Goal: Task Accomplishment & Management: Complete application form

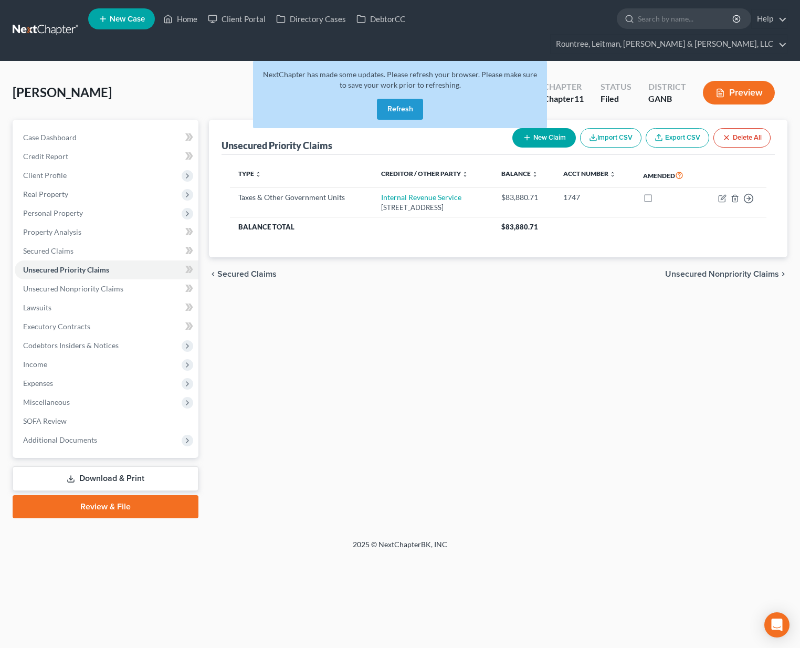
click at [408, 99] on button "Refresh" at bounding box center [400, 109] width 46 height 21
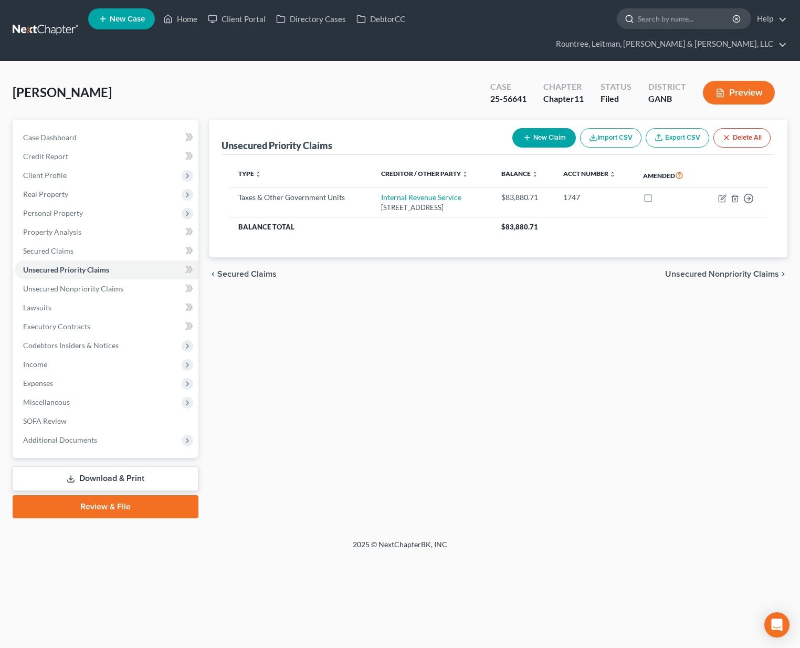
click at [638, 22] on input "search" at bounding box center [686, 18] width 96 height 19
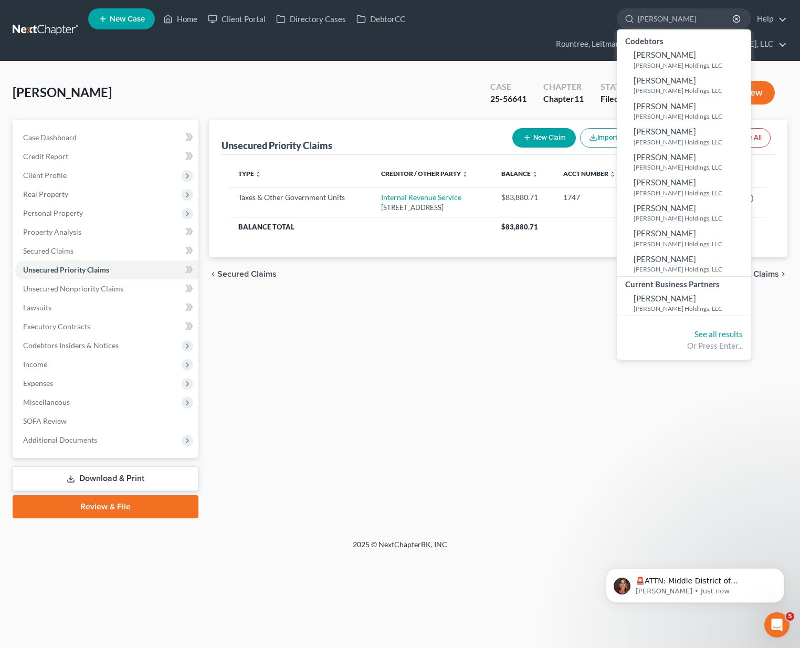
type input "[PERSON_NAME]"
click at [364, 77] on div "Allen, Shelease Upgraded Case 25-56641 Chapter Chapter 11 Status Filed District…" at bounding box center [400, 97] width 775 height 46
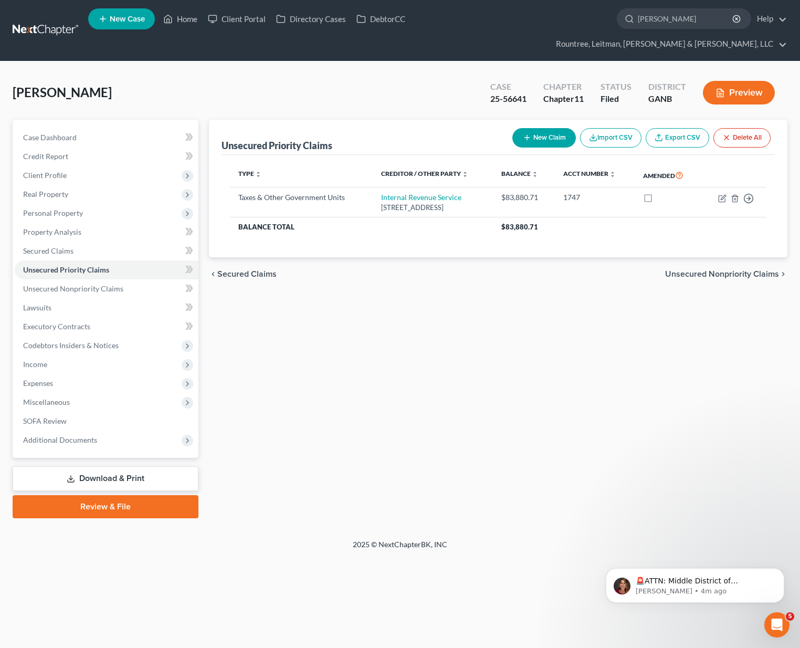
click at [69, 21] on link at bounding box center [46, 30] width 67 height 19
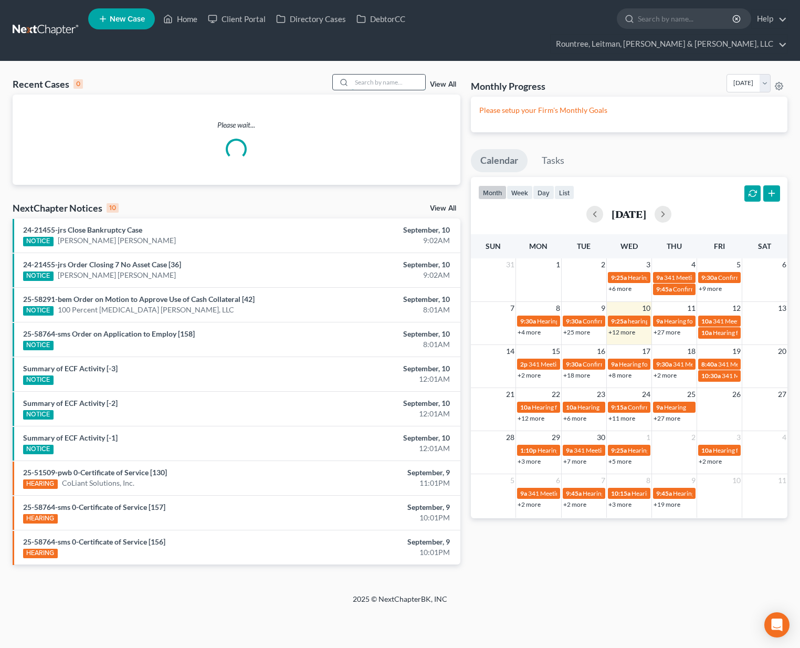
click at [369, 75] on input "search" at bounding box center [389, 82] width 74 height 15
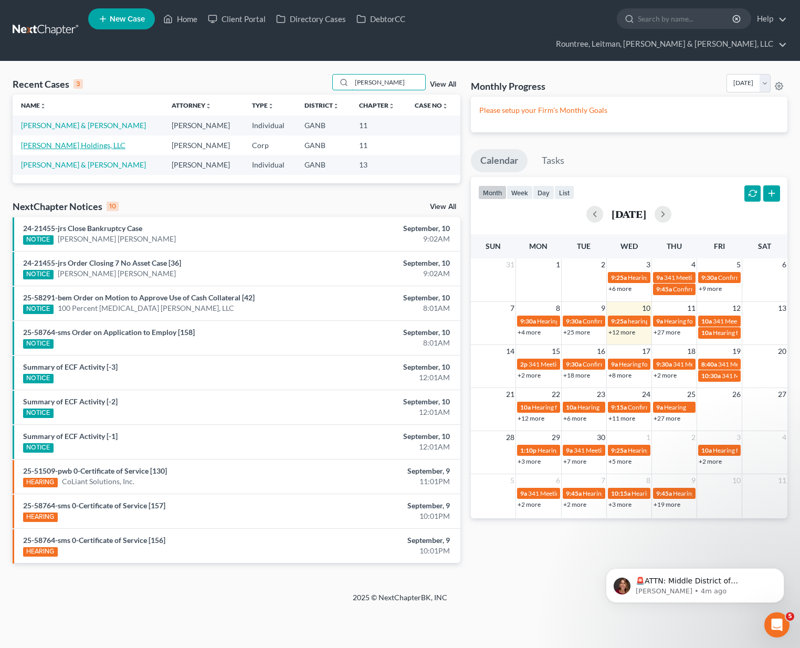
type input "caldwell"
click at [66, 141] on link "[PERSON_NAME] Holdings, LLC" at bounding box center [73, 145] width 104 height 9
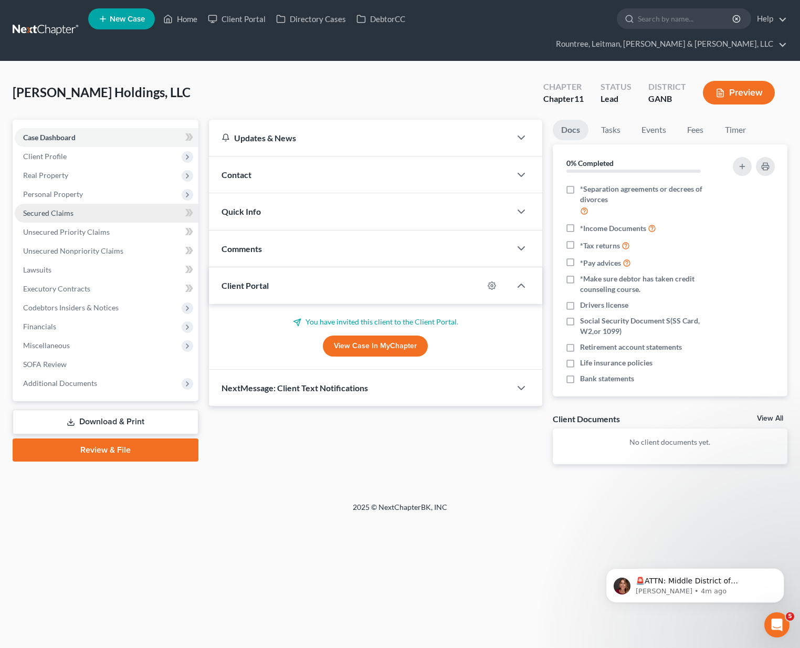
click at [55, 208] on span "Secured Claims" at bounding box center [48, 212] width 50 height 9
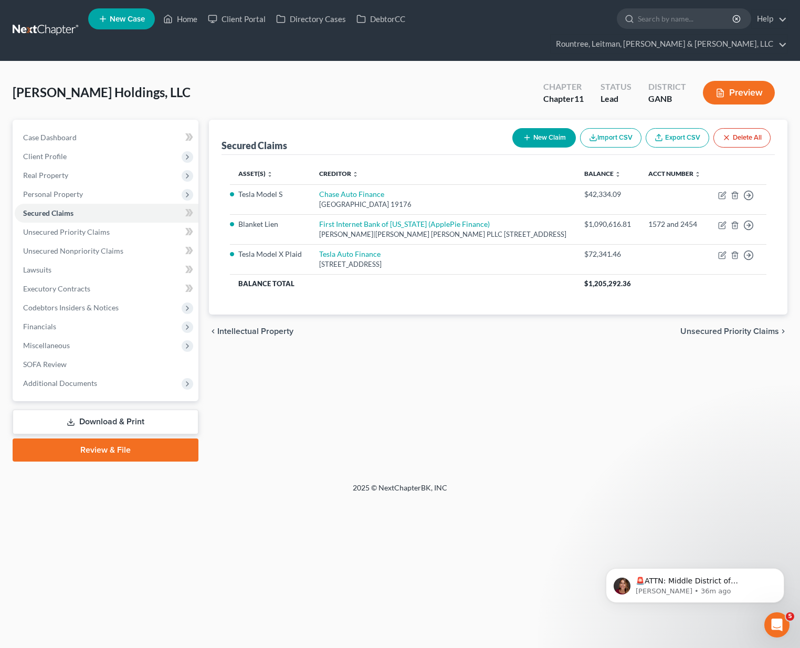
click at [51, 21] on link at bounding box center [46, 30] width 67 height 19
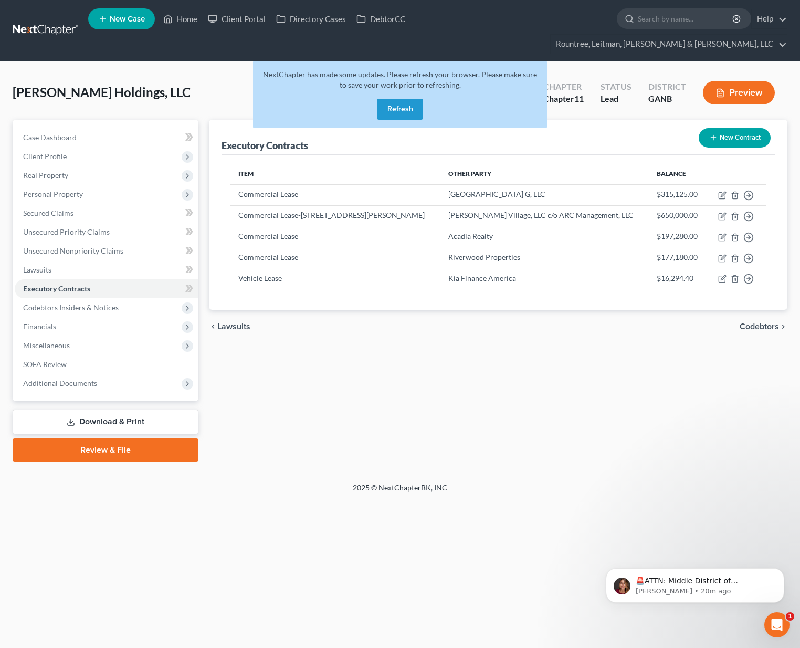
click at [398, 99] on button "Refresh" at bounding box center [400, 109] width 46 height 21
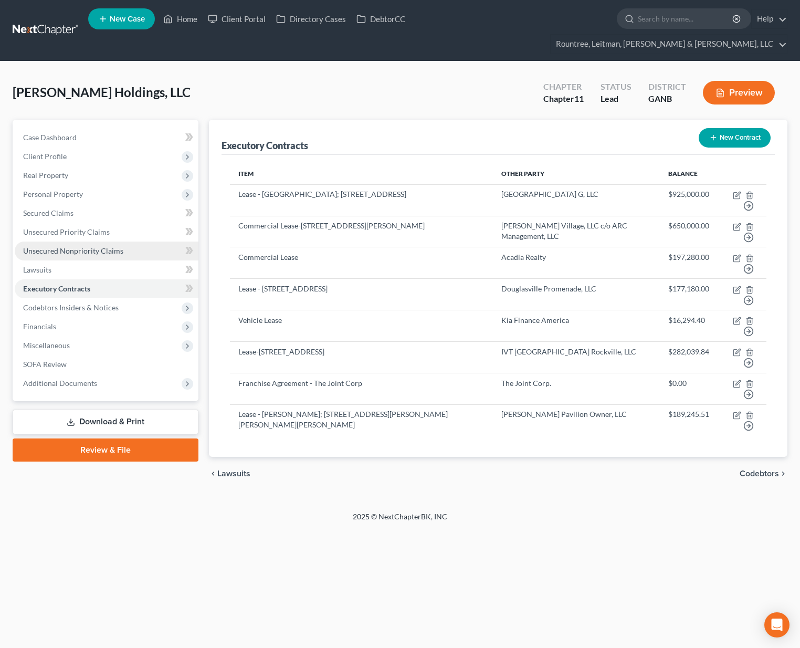
click at [78, 246] on span "Unsecured Nonpriority Claims" at bounding box center [73, 250] width 100 height 9
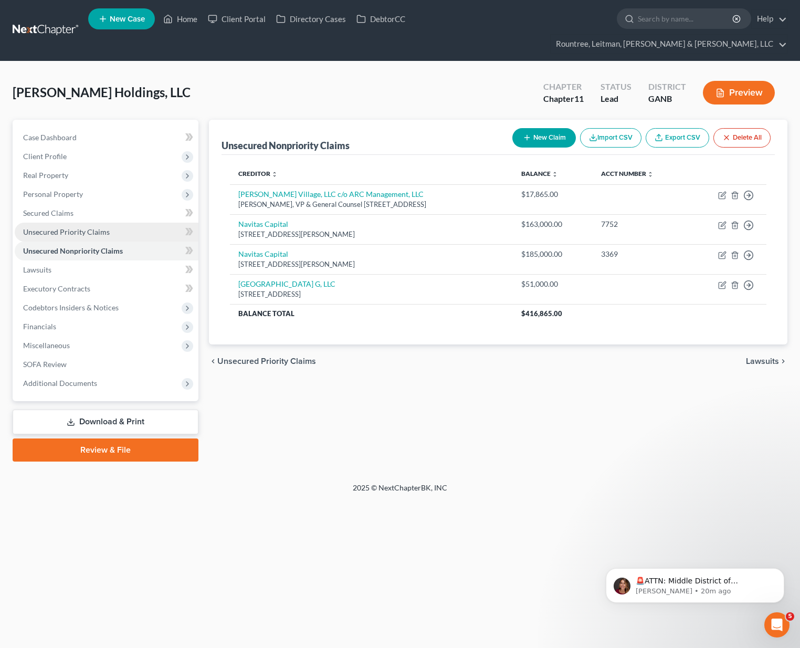
click at [49, 223] on link "Unsecured Priority Claims" at bounding box center [107, 232] width 184 height 19
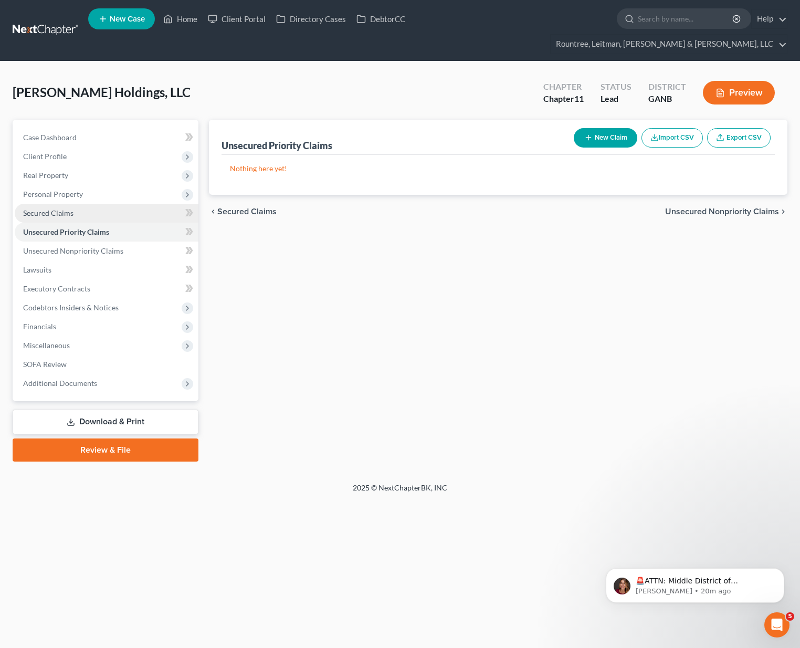
click at [50, 208] on span "Secured Claims" at bounding box center [48, 212] width 50 height 9
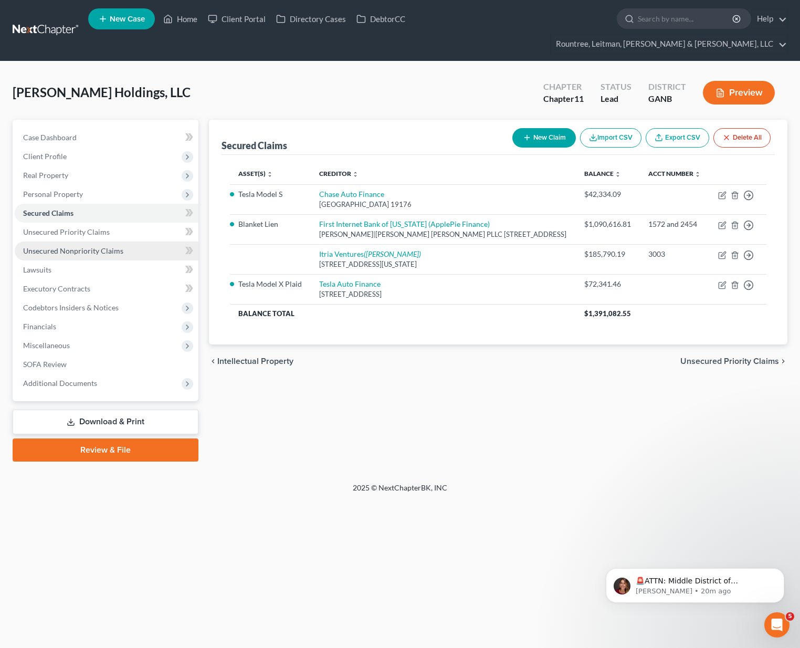
click at [71, 246] on span "Unsecured Nonpriority Claims" at bounding box center [73, 250] width 100 height 9
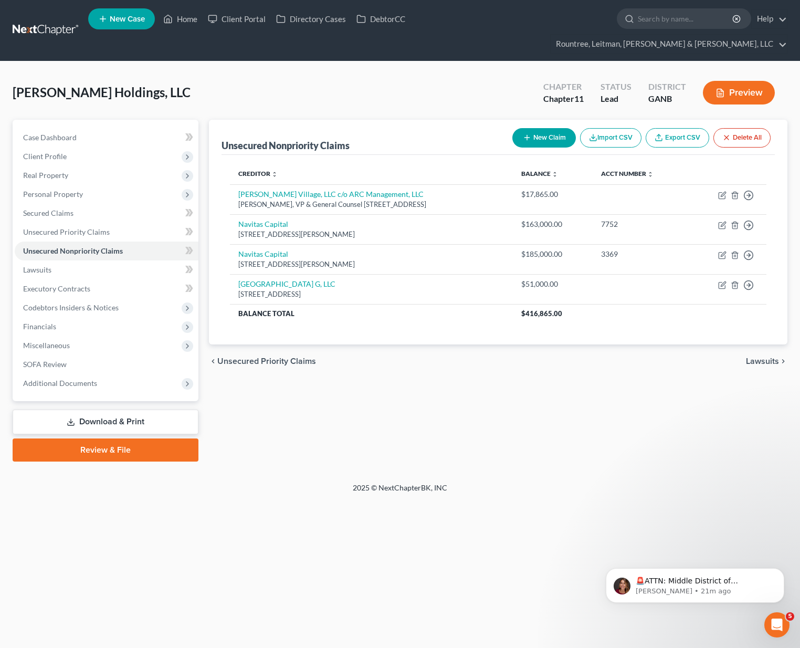
click at [56, 21] on link at bounding box center [46, 30] width 67 height 19
click at [57, 21] on link at bounding box center [46, 30] width 67 height 19
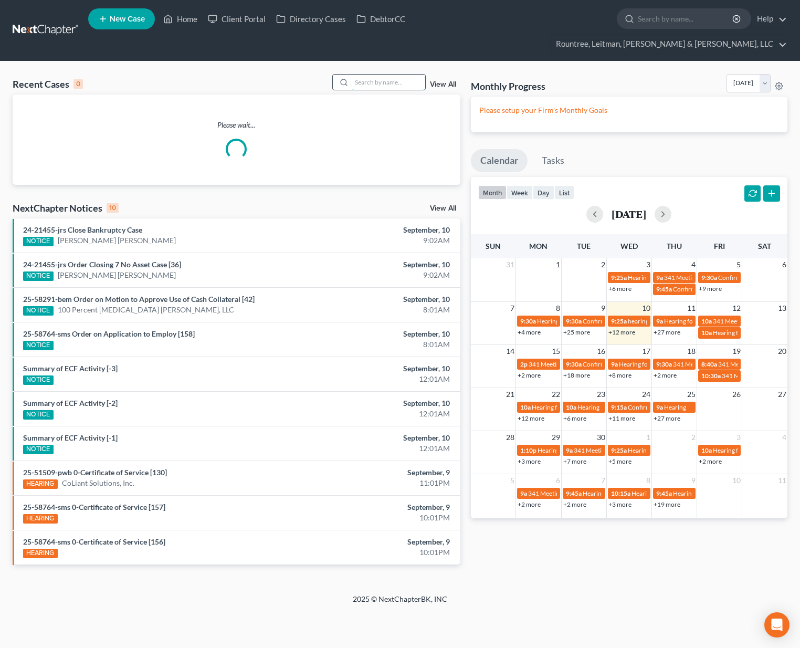
click at [390, 75] on input "search" at bounding box center [389, 82] width 74 height 15
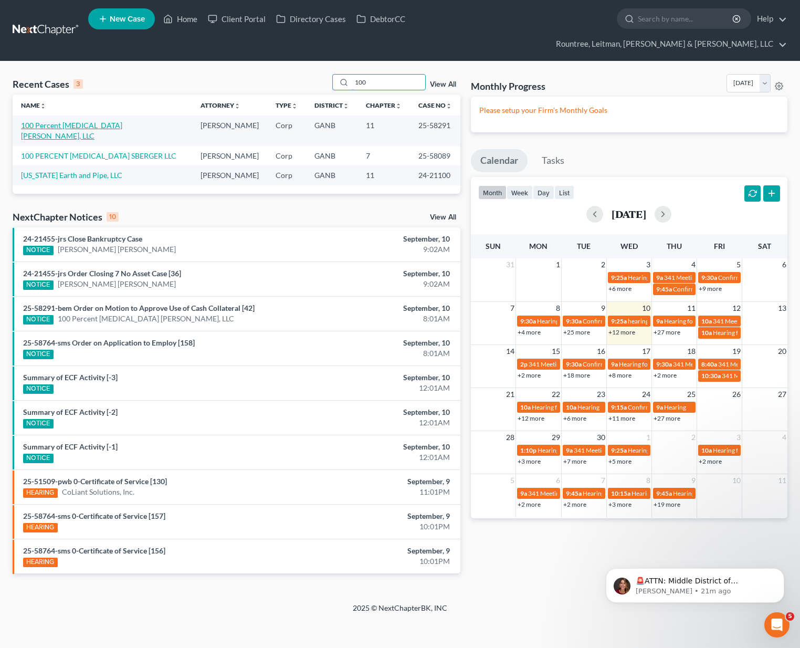
type input "100"
click at [97, 121] on link "100 Percent [MEDICAL_DATA] [PERSON_NAME], LLC" at bounding box center [71, 130] width 101 height 19
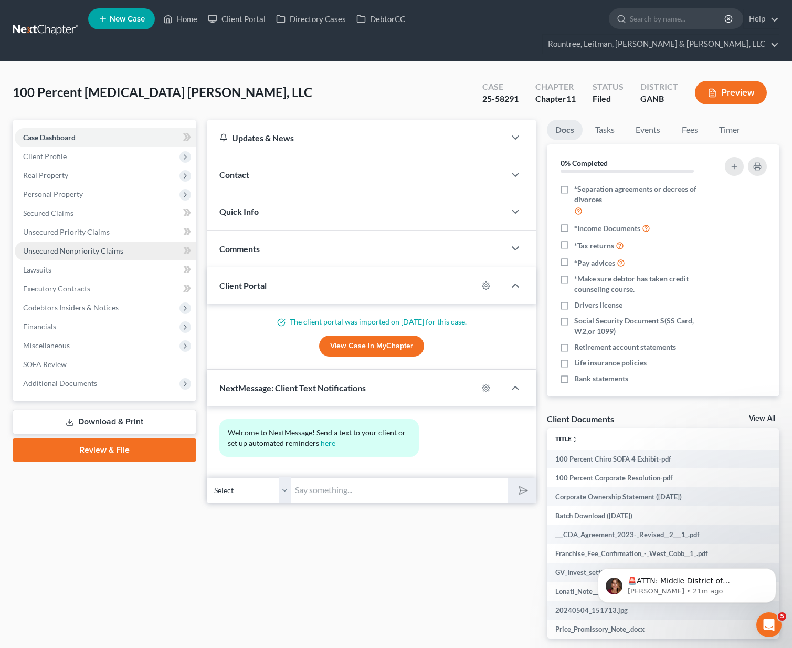
click at [65, 246] on span "Unsecured Nonpriority Claims" at bounding box center [73, 250] width 100 height 9
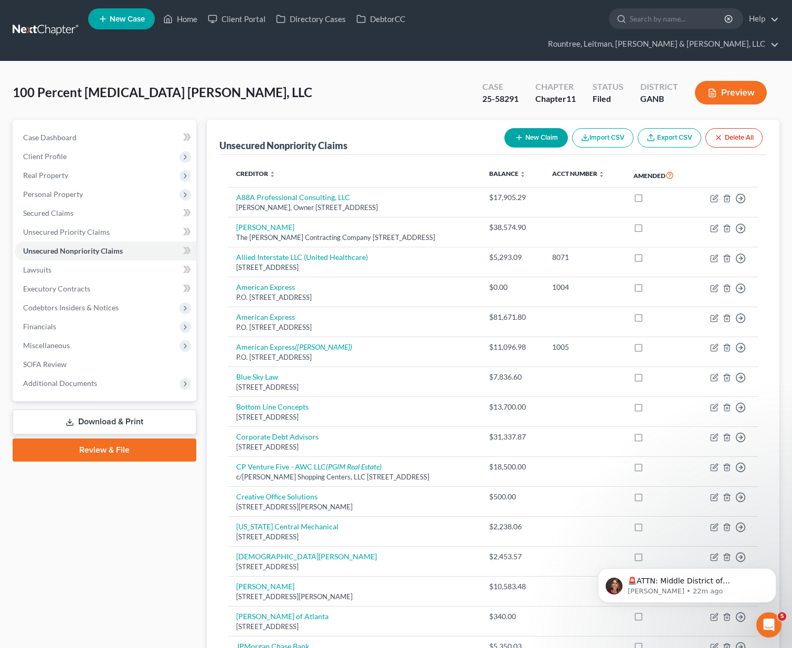
click at [39, 21] on link at bounding box center [46, 30] width 67 height 19
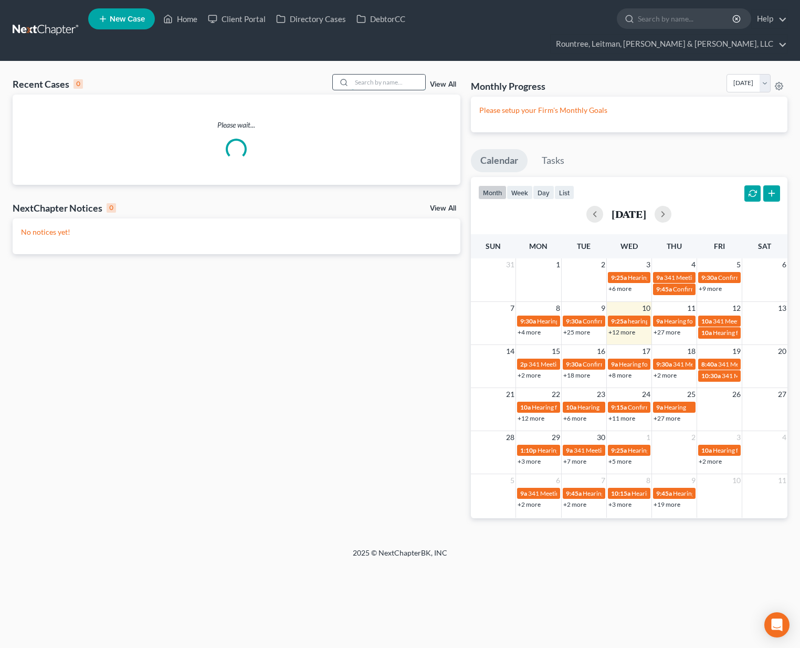
click at [366, 75] on input "search" at bounding box center [389, 82] width 74 height 15
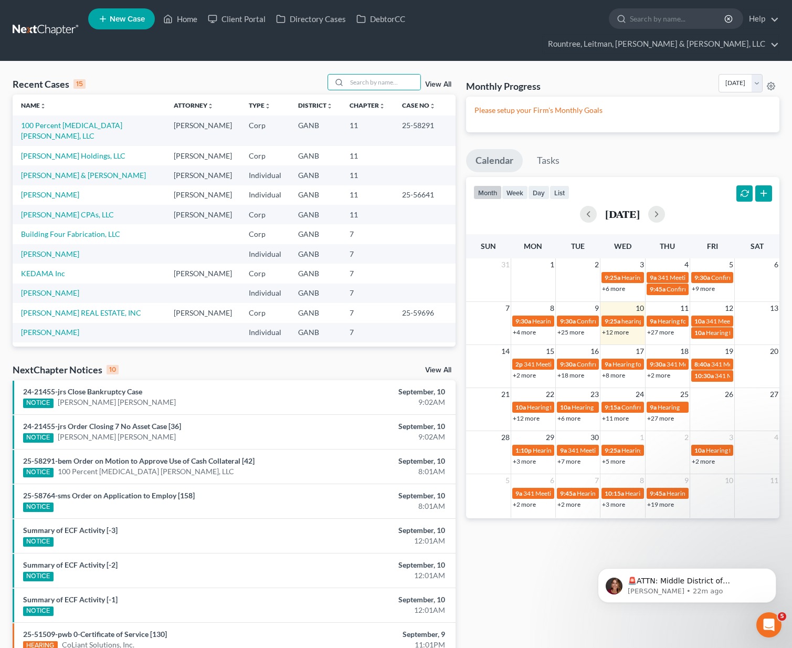
click at [79, 146] on td "[PERSON_NAME] Holdings, LLC" at bounding box center [89, 155] width 153 height 19
click at [79, 151] on link "[PERSON_NAME] Holdings, LLC" at bounding box center [73, 155] width 104 height 9
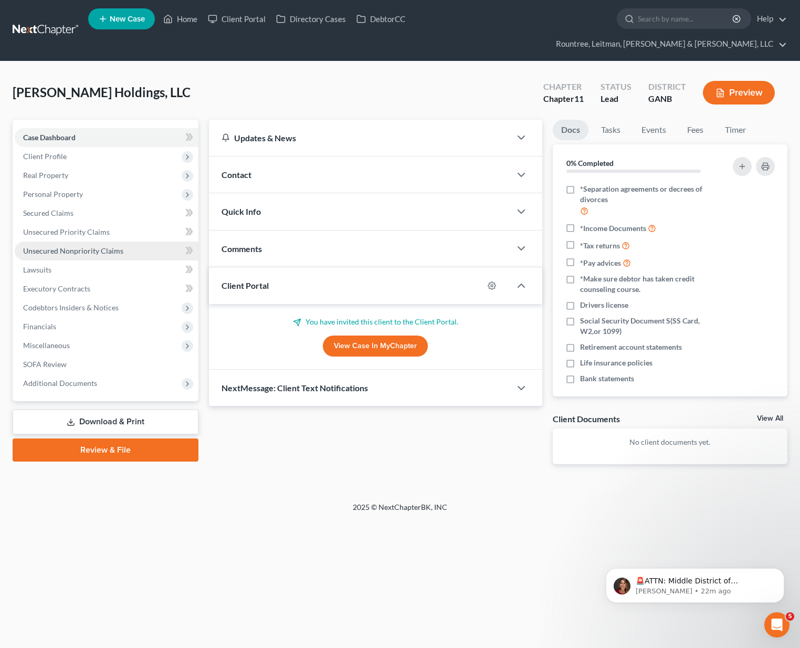
click at [91, 246] on span "Unsecured Nonpriority Claims" at bounding box center [73, 250] width 100 height 9
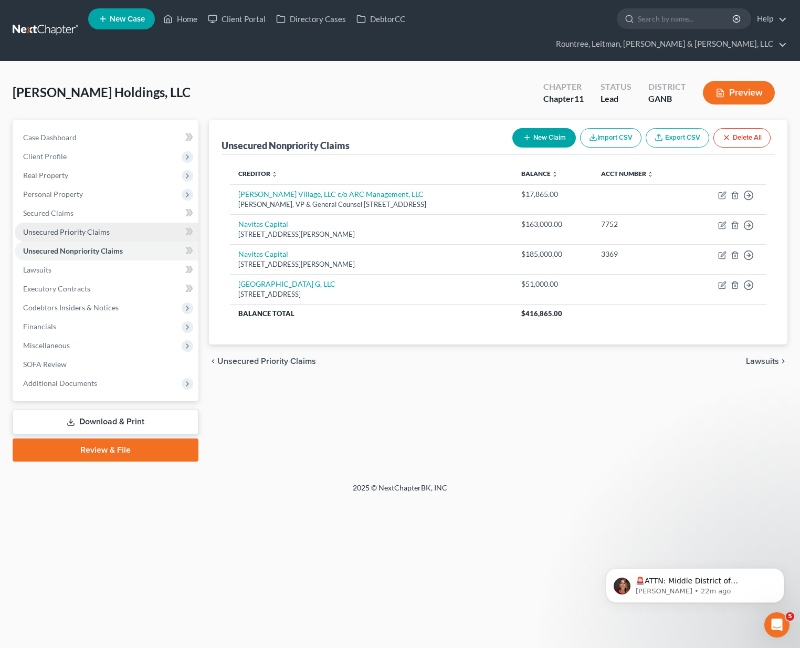
click at [66, 227] on span "Unsecured Priority Claims" at bounding box center [66, 231] width 87 height 9
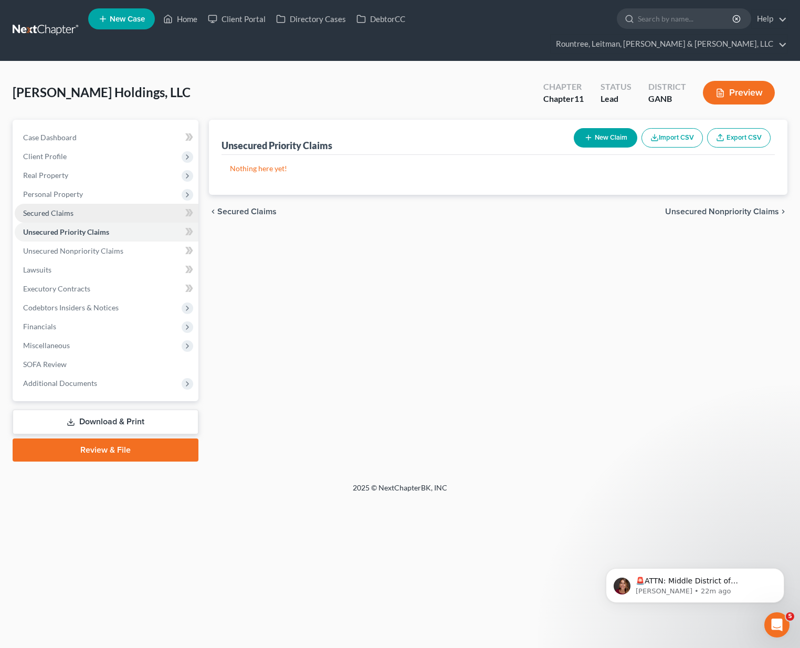
click at [63, 208] on span "Secured Claims" at bounding box center [48, 212] width 50 height 9
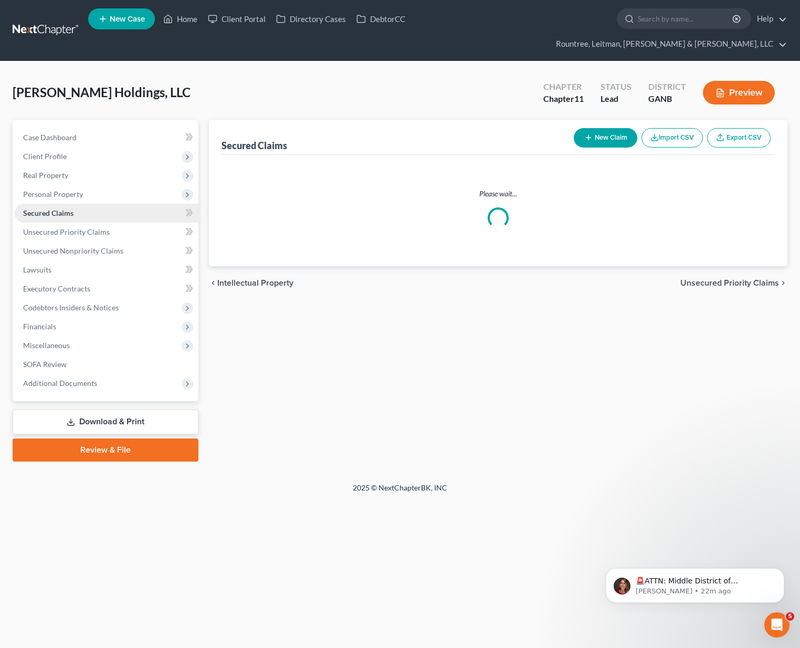
click at [63, 208] on span "Secured Claims" at bounding box center [48, 212] width 50 height 9
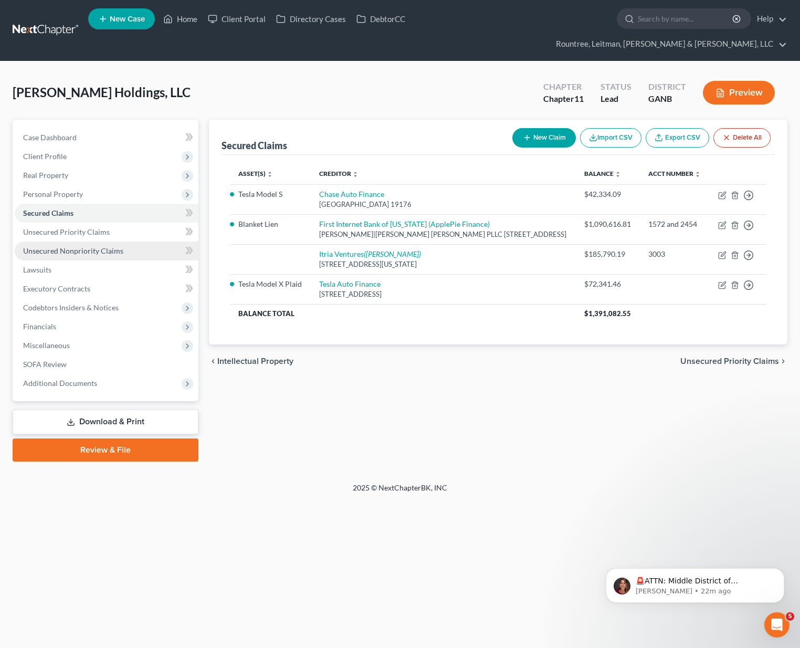
click at [89, 242] on link "Unsecured Nonpriority Claims" at bounding box center [107, 251] width 184 height 19
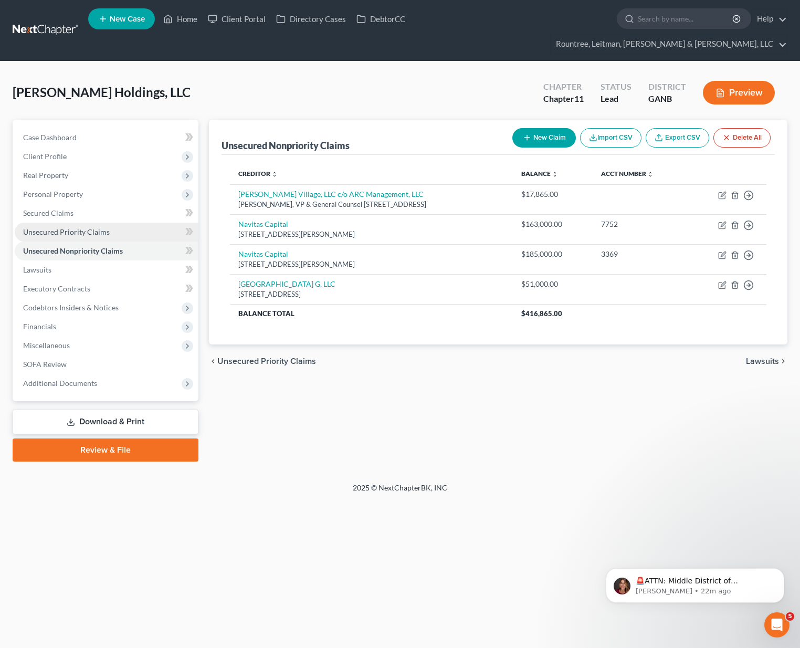
click at [81, 227] on span "Unsecured Priority Claims" at bounding box center [66, 231] width 87 height 9
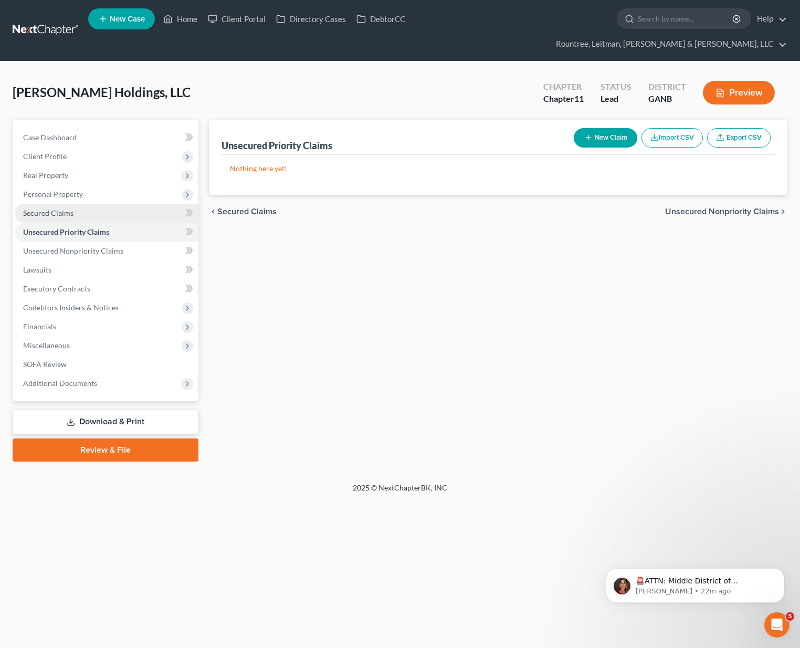
click at [62, 204] on link "Secured Claims" at bounding box center [107, 213] width 184 height 19
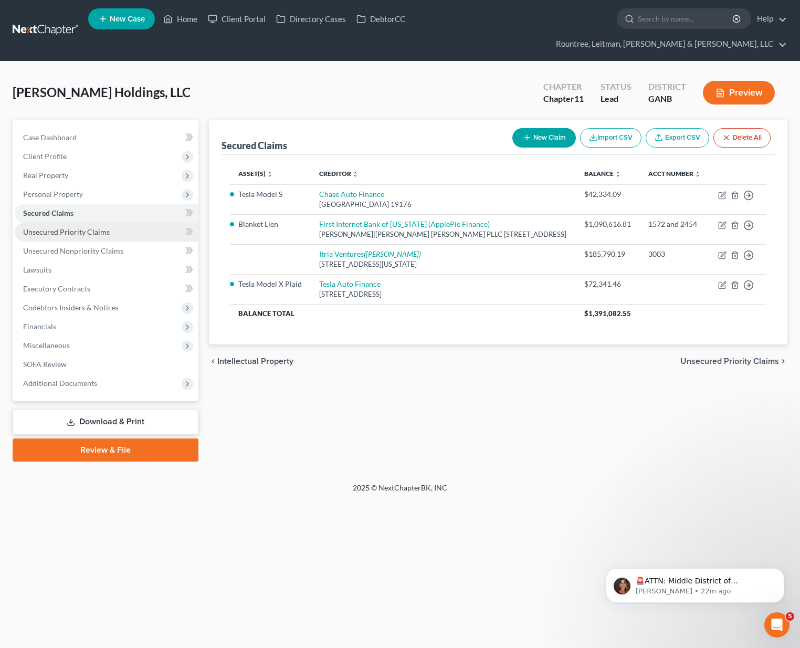
click at [76, 227] on span "Unsecured Priority Claims" at bounding box center [66, 231] width 87 height 9
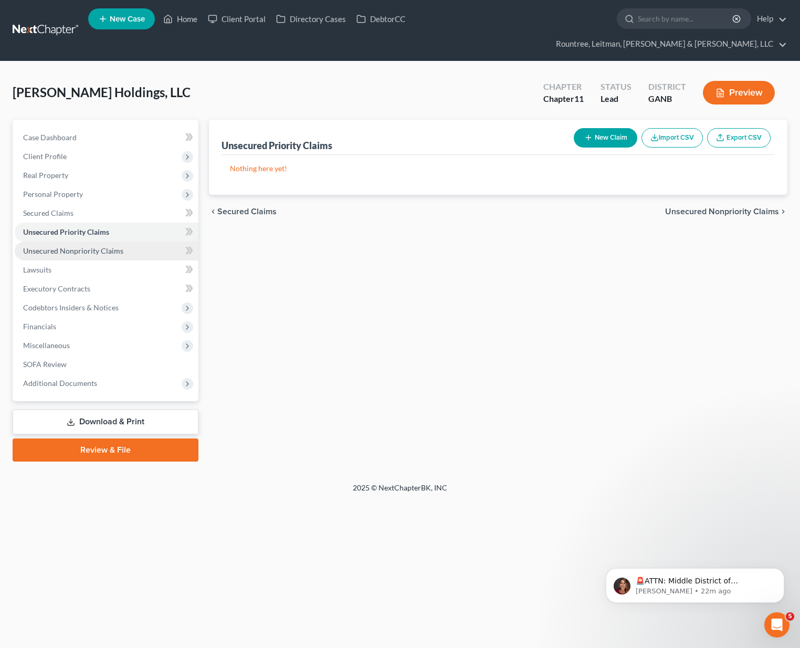
click at [87, 246] on span "Unsecured Nonpriority Claims" at bounding box center [73, 250] width 100 height 9
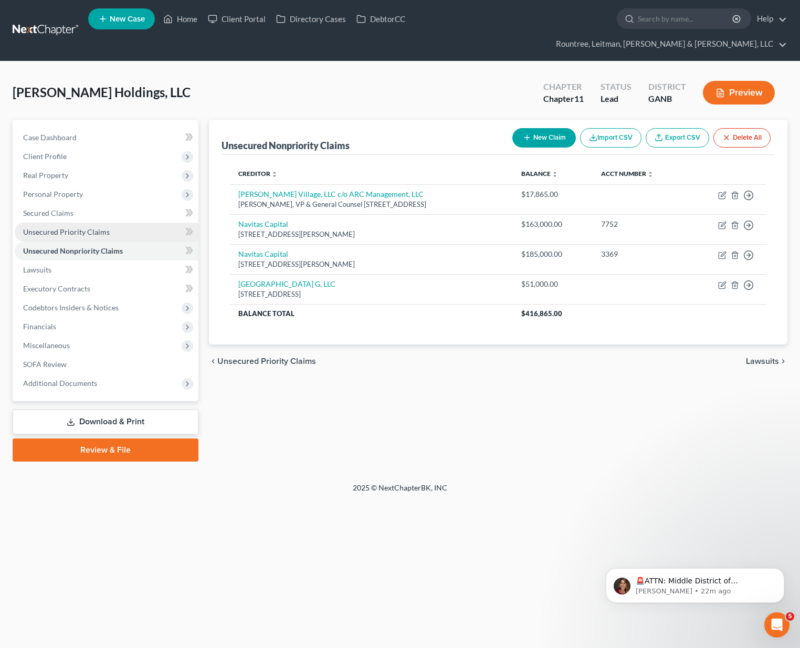
click at [78, 227] on span "Unsecured Priority Claims" at bounding box center [66, 231] width 87 height 9
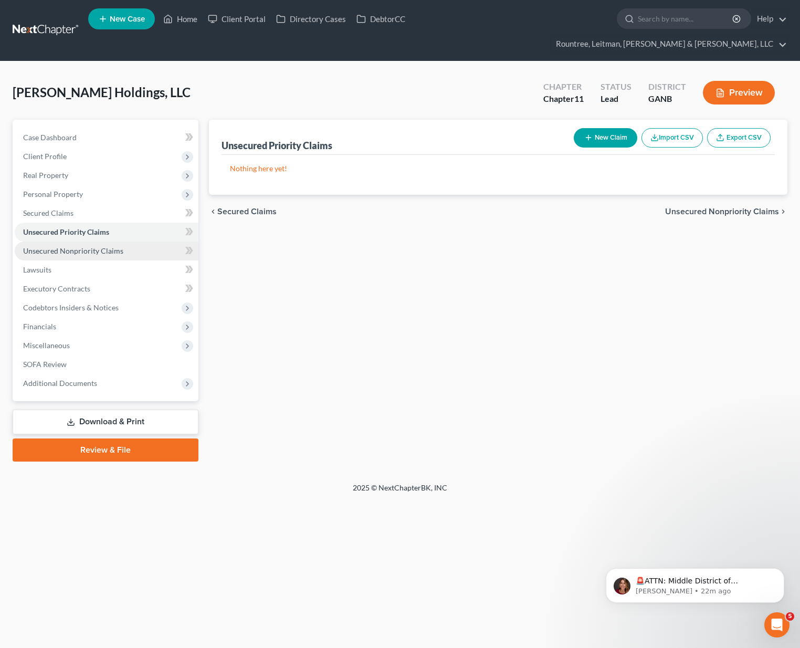
click at [84, 246] on span "Unsecured Nonpriority Claims" at bounding box center [73, 250] width 100 height 9
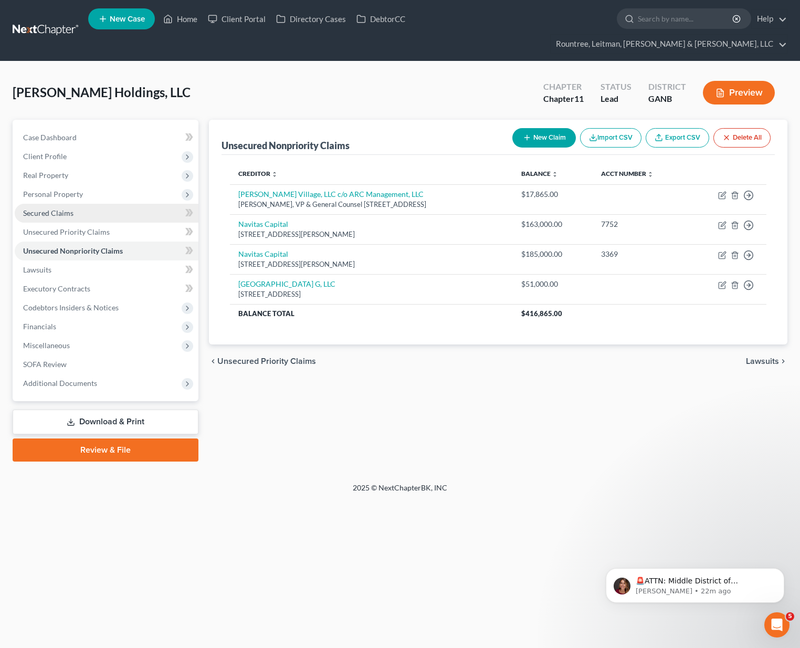
click at [60, 208] on span "Secured Claims" at bounding box center [48, 212] width 50 height 9
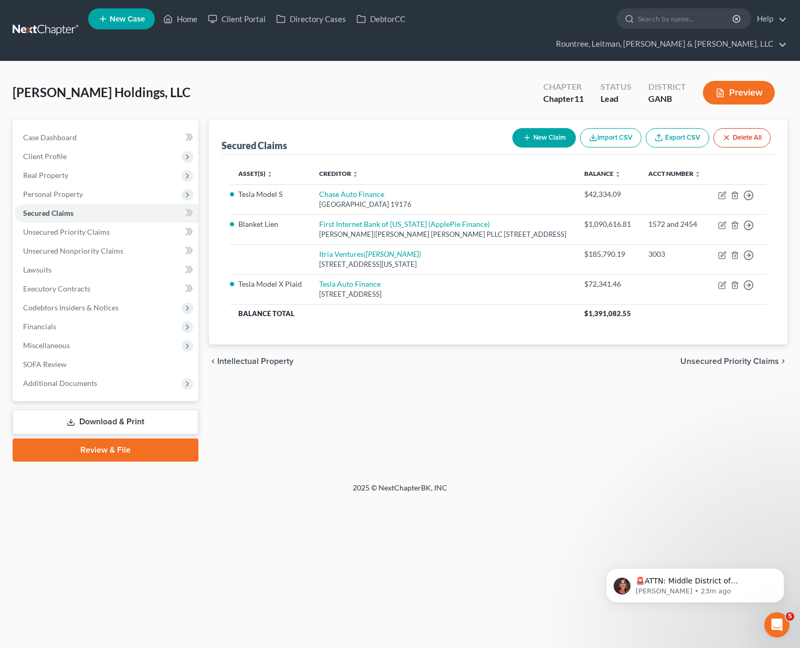
click at [55, 21] on link at bounding box center [46, 30] width 67 height 19
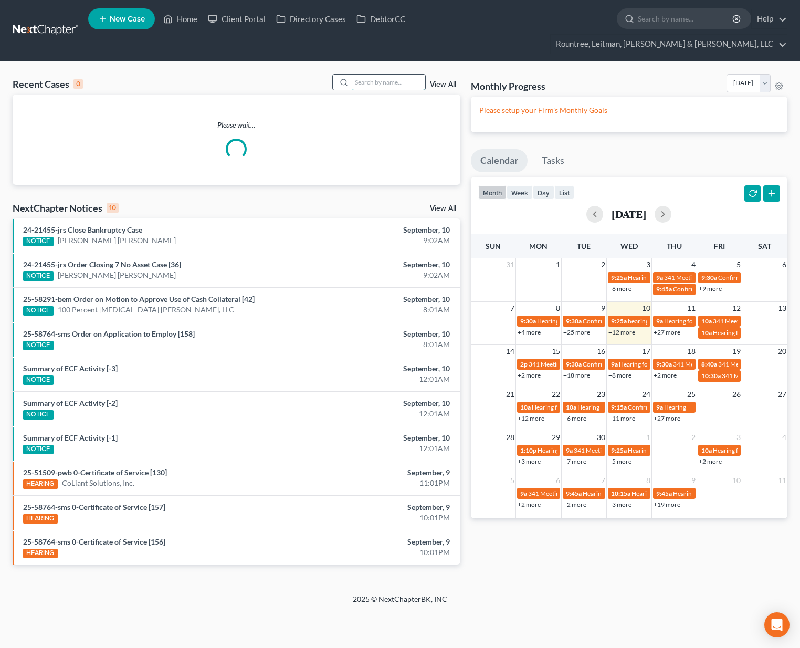
click at [389, 75] on input "search" at bounding box center [389, 82] width 74 height 15
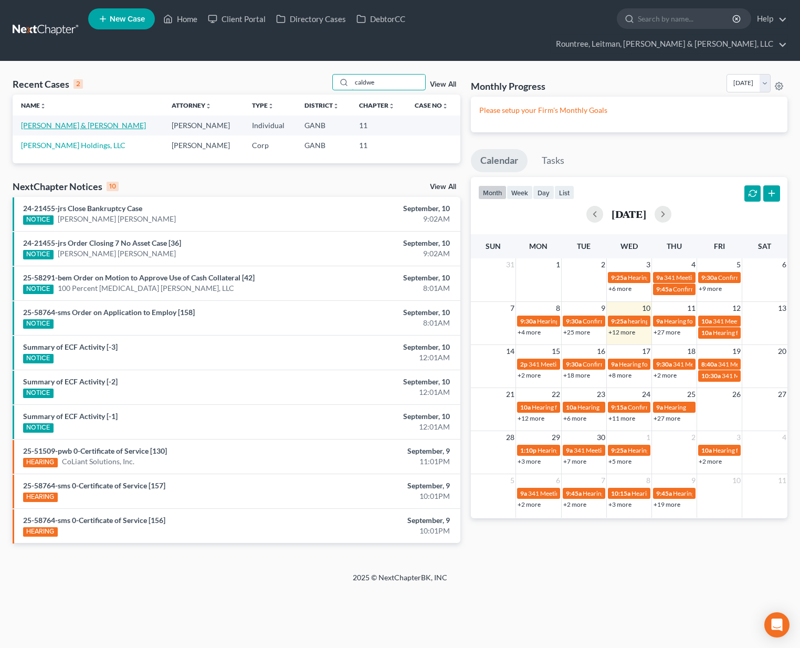
type input "caldwe"
click at [70, 121] on link "[PERSON_NAME] & [PERSON_NAME]" at bounding box center [83, 125] width 125 height 9
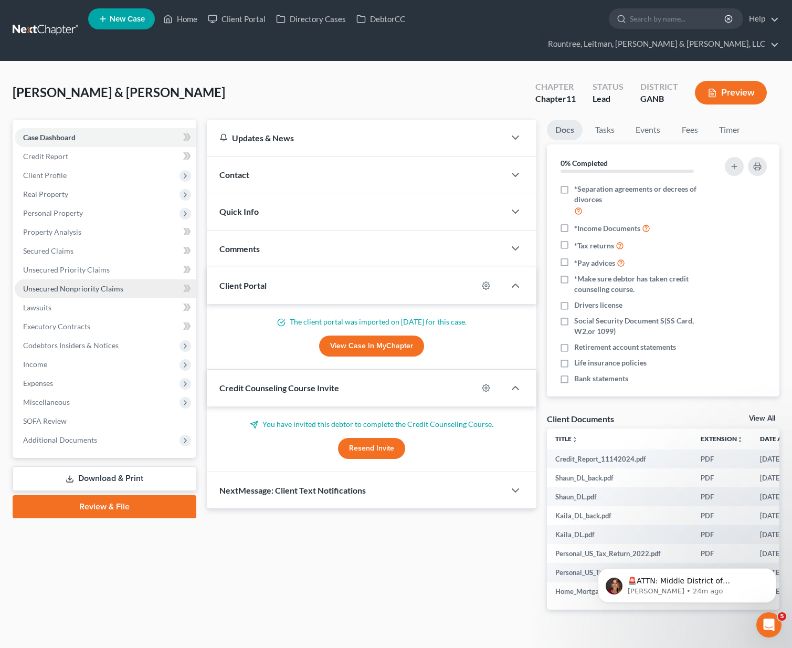
click at [68, 284] on span "Unsecured Nonpriority Claims" at bounding box center [73, 288] width 100 height 9
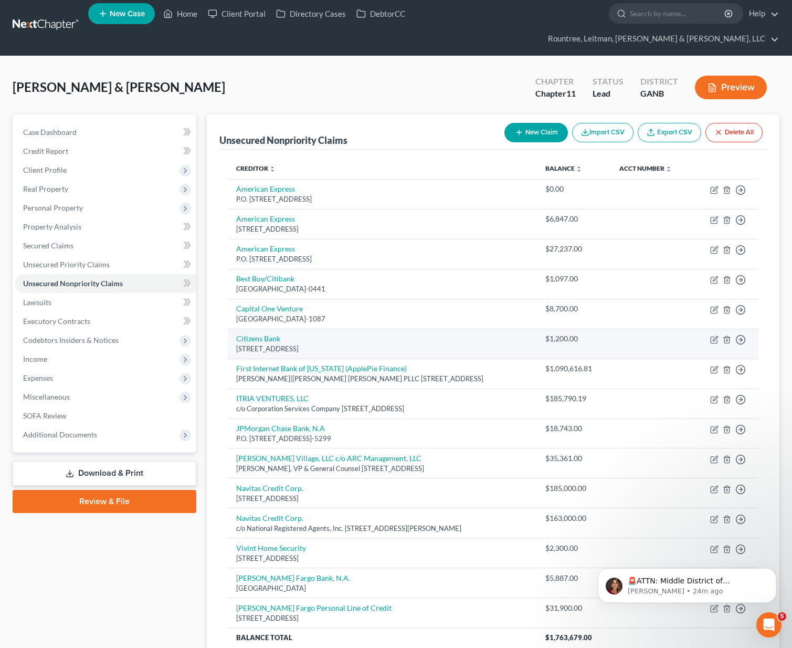
scroll to position [15, 0]
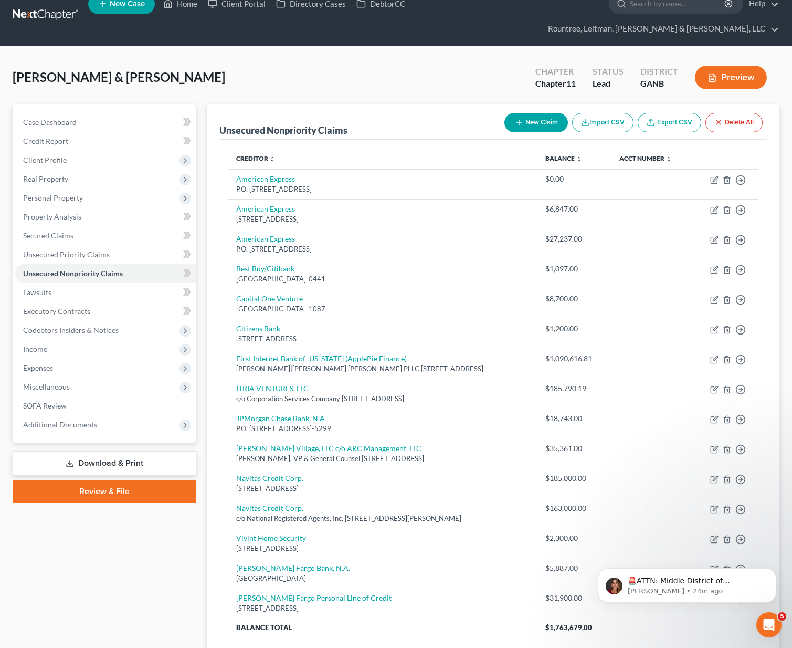
click at [60, 7] on link at bounding box center [46, 15] width 67 height 19
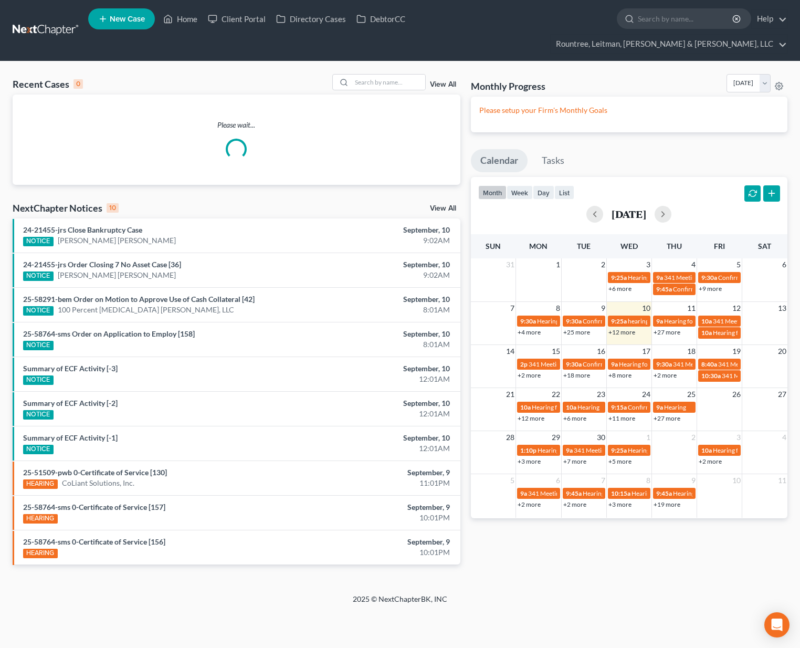
click at [367, 95] on div "Please wait..." at bounding box center [237, 140] width 448 height 90
click at [372, 75] on input "search" at bounding box center [389, 82] width 74 height 15
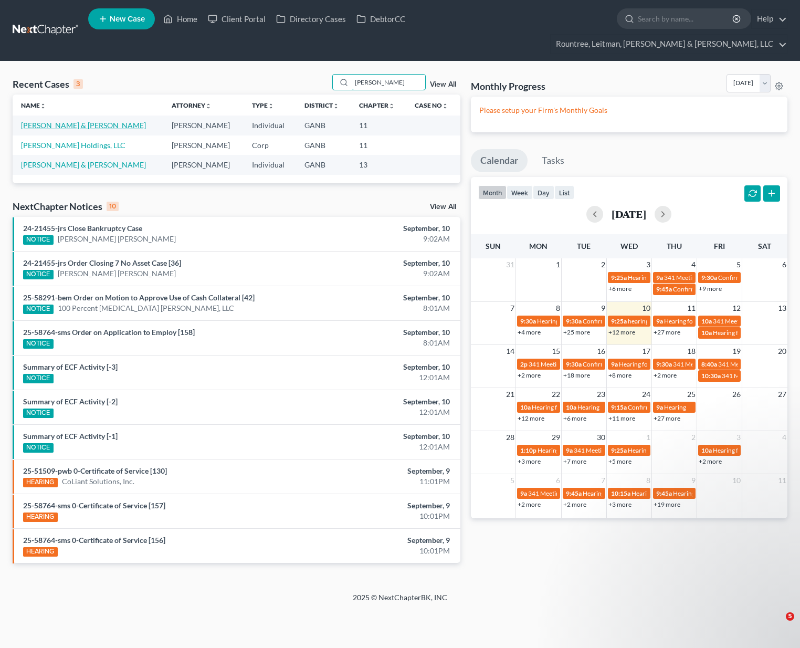
type input "caldwell"
click at [74, 121] on link "[PERSON_NAME] & [PERSON_NAME]" at bounding box center [83, 125] width 125 height 9
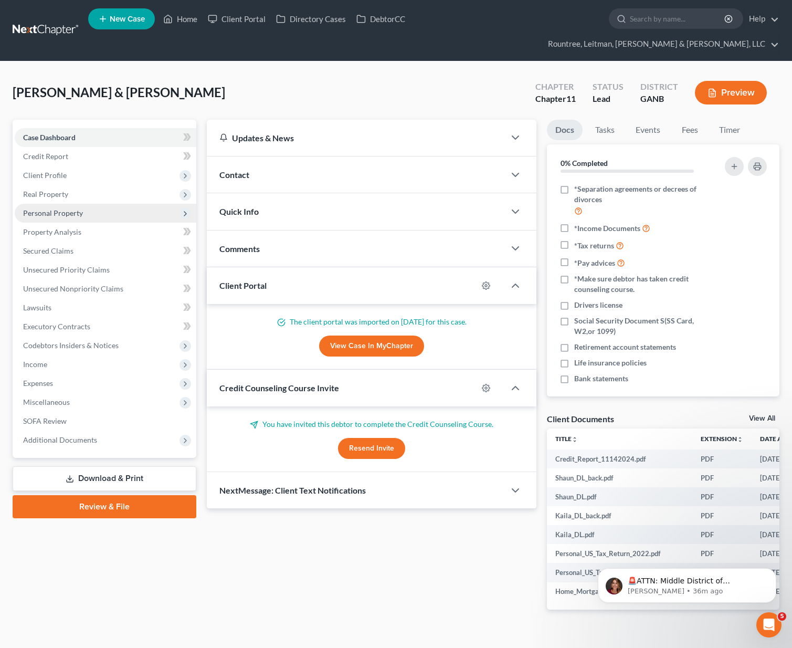
click at [48, 208] on span "Personal Property" at bounding box center [53, 212] width 60 height 9
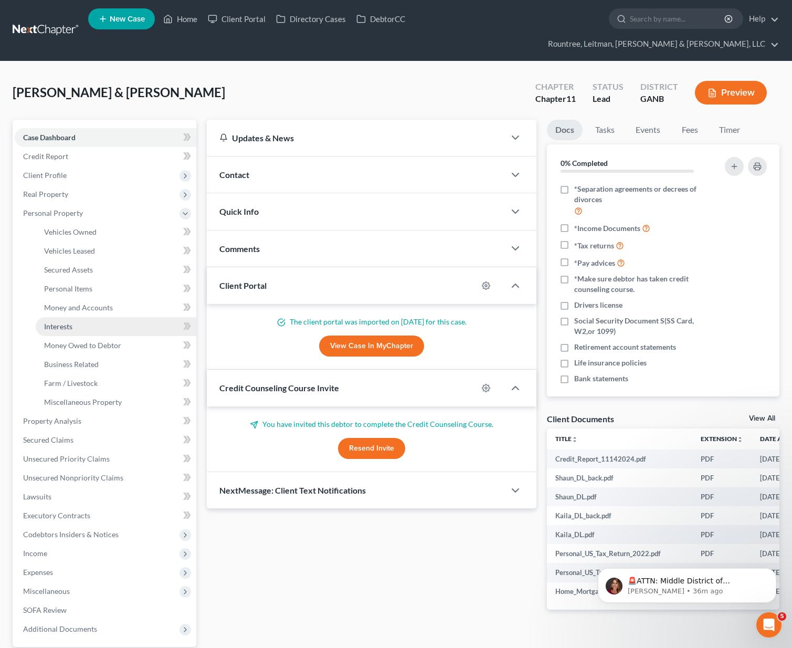
click at [73, 317] on link "Interests" at bounding box center [116, 326] width 161 height 19
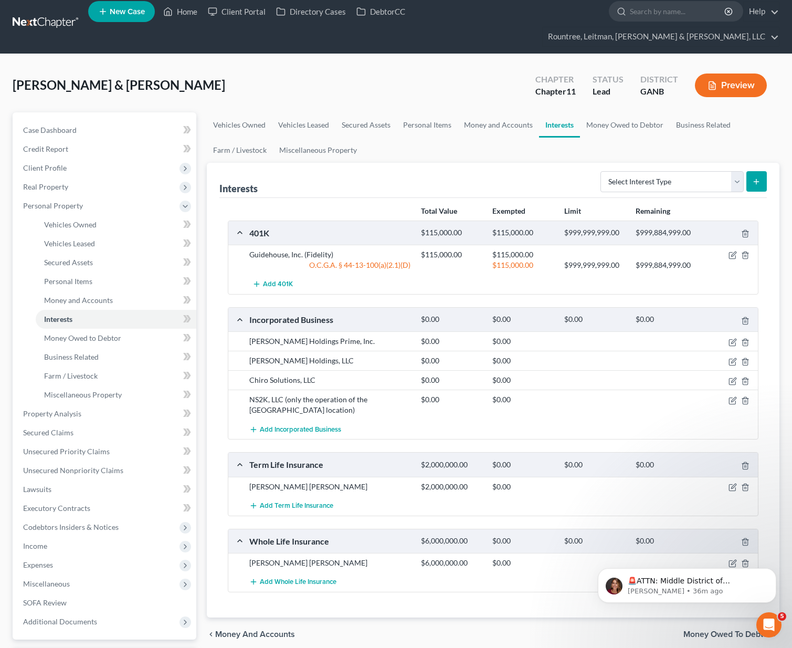
scroll to position [24, 0]
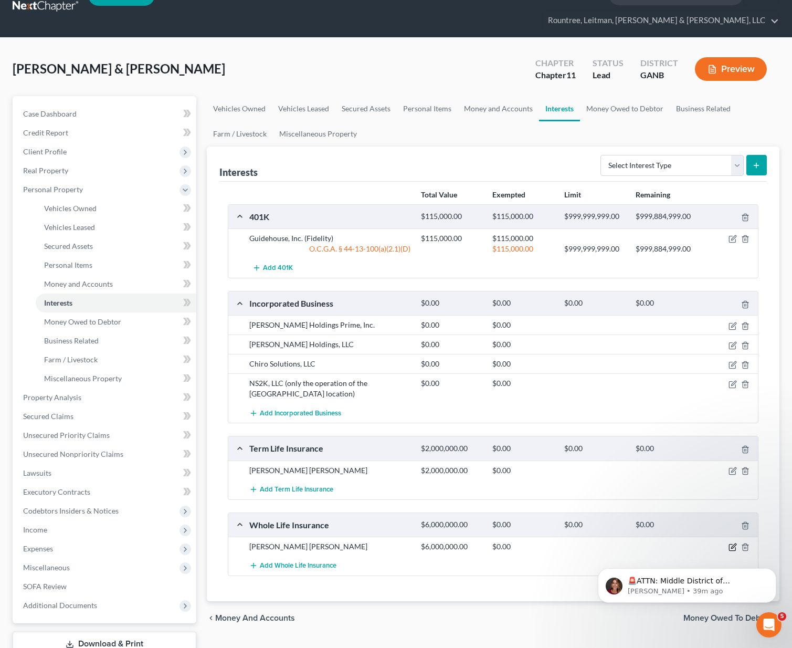
click at [733, 543] on icon "button" at bounding box center [733, 547] width 8 height 8
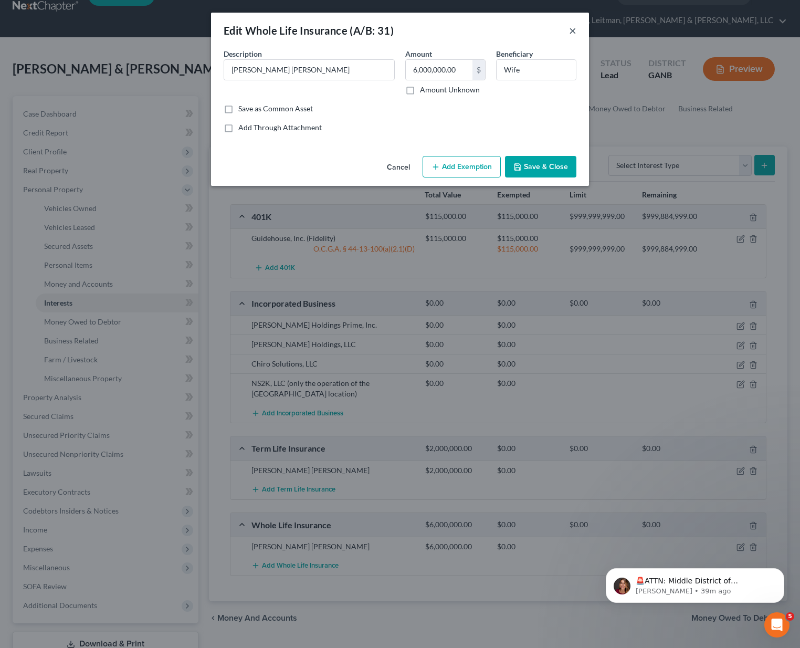
click at [573, 28] on button "×" at bounding box center [572, 30] width 7 height 13
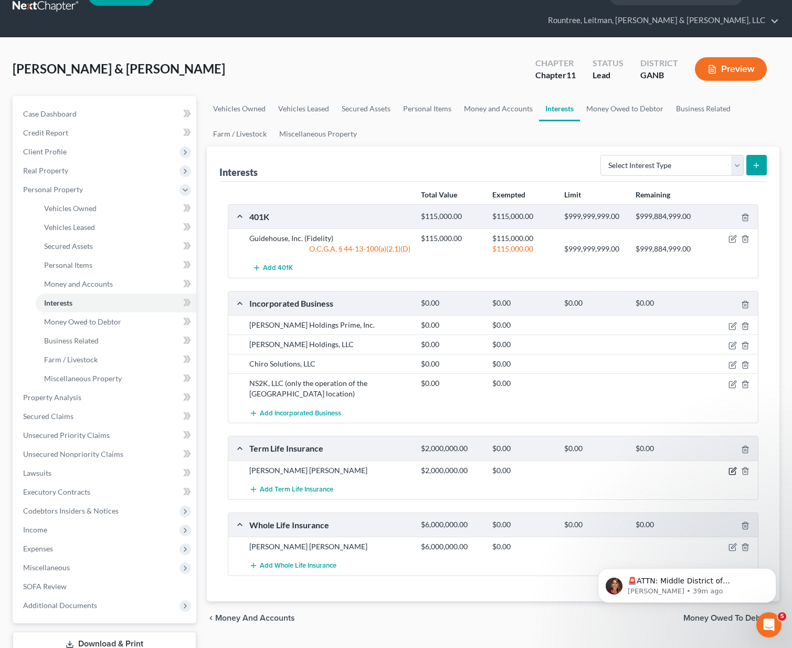
click at [731, 467] on icon "button" at bounding box center [733, 471] width 8 height 8
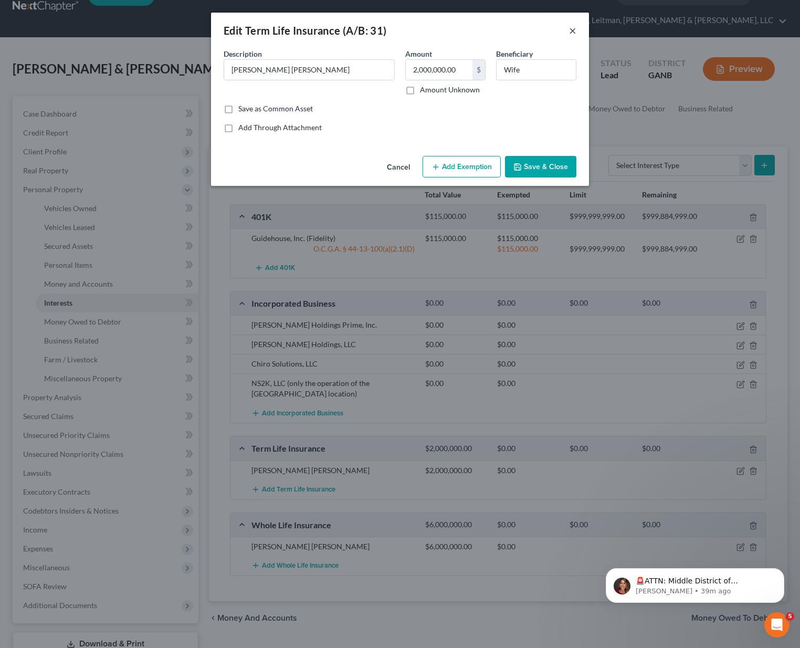
click at [574, 28] on button "×" at bounding box center [572, 30] width 7 height 13
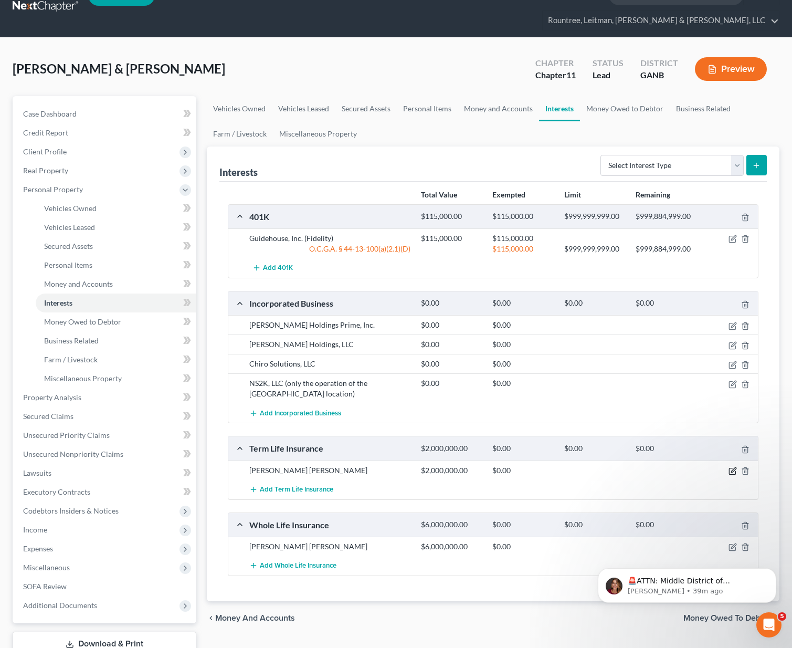
click at [732, 468] on icon "button" at bounding box center [732, 471] width 6 height 6
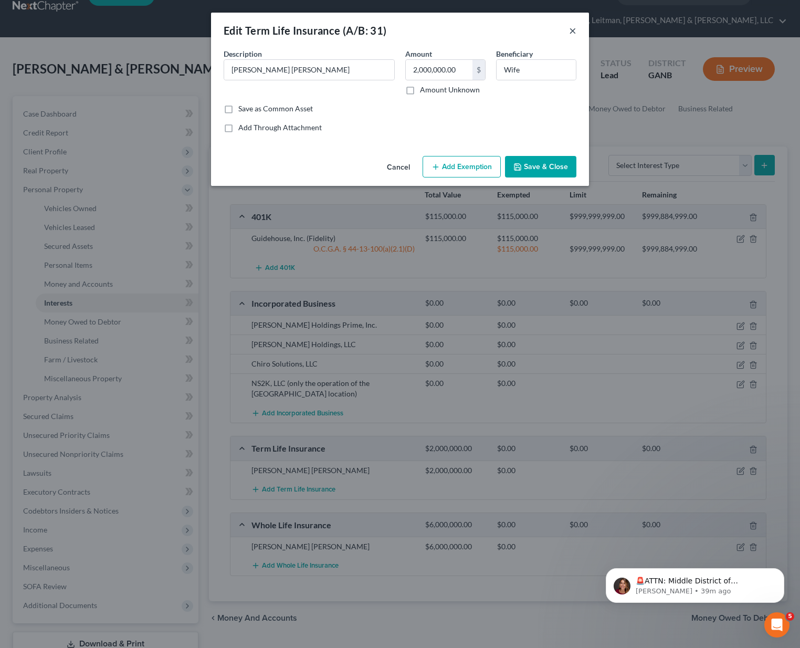
click at [570, 30] on button "×" at bounding box center [572, 30] width 7 height 13
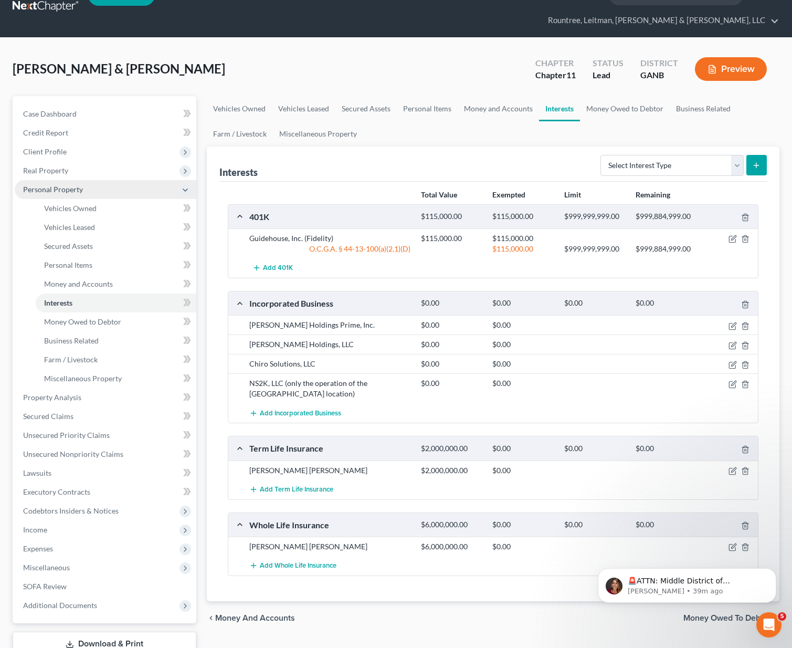
click at [55, 180] on span "Personal Property" at bounding box center [106, 189] width 182 height 19
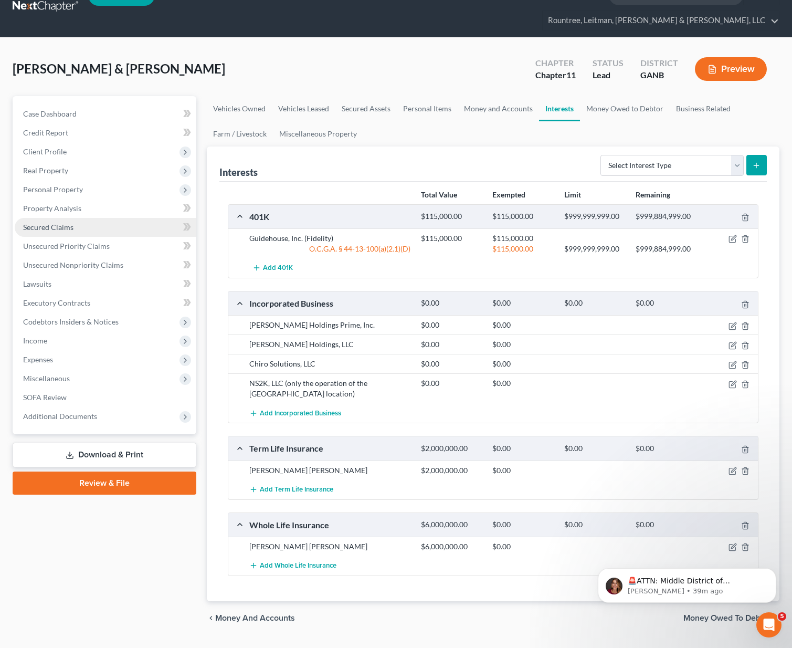
click at [66, 218] on link "Secured Claims" at bounding box center [106, 227] width 182 height 19
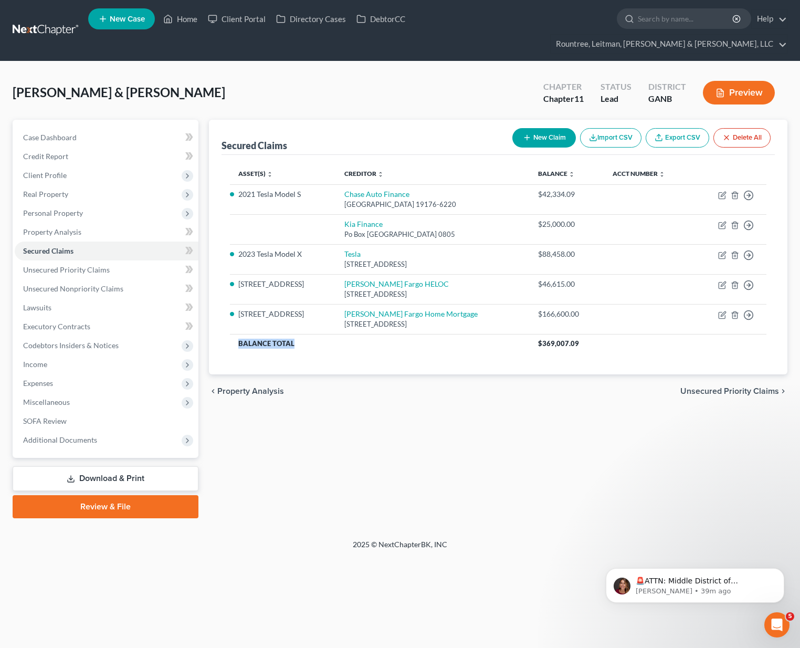
drag, startPoint x: 241, startPoint y: 324, endPoint x: 496, endPoint y: 340, distance: 255.7
click at [368, 334] on th "Balance Total" at bounding box center [380, 343] width 300 height 19
click at [596, 352] on div "Asset(s) expand_more expand_less unfold_more Creditor expand_more expand_less u…" at bounding box center [498, 264] width 553 height 219
click at [438, 92] on div "Caldwell, Shaun & Kaila Upgraded Chapter Chapter 11 Status Lead District GANB P…" at bounding box center [400, 97] width 775 height 46
click at [540, 128] on button "New Claim" at bounding box center [544, 137] width 64 height 19
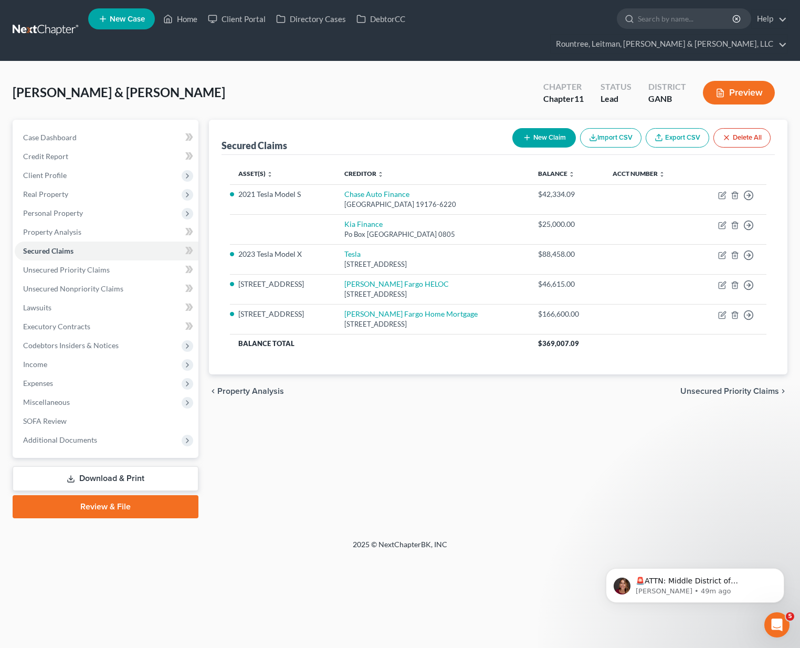
select select "2"
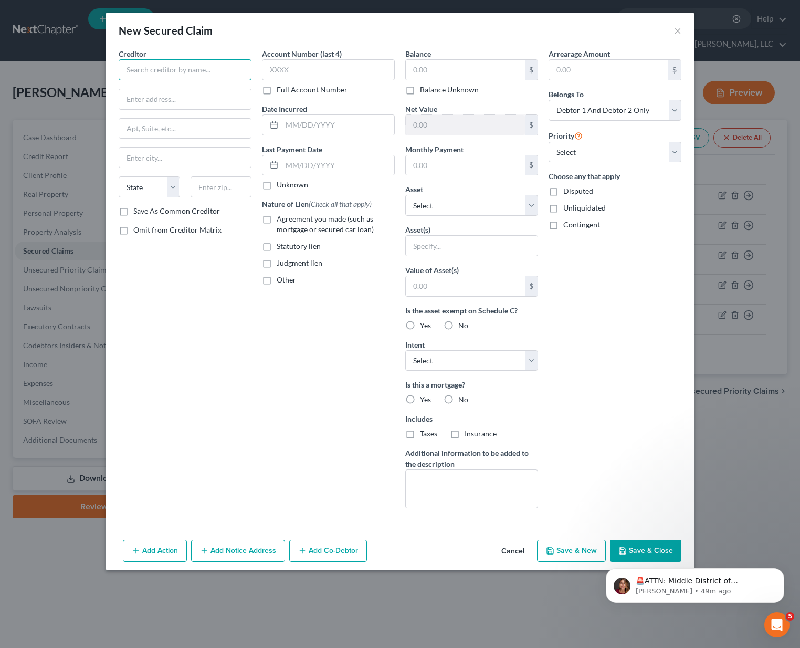
click at [192, 65] on input "text" at bounding box center [185, 69] width 133 height 21
click at [207, 67] on input "Wintrust" at bounding box center [185, 69] width 133 height 21
click at [208, 71] on input "Wintrust Life Insurance" at bounding box center [185, 69] width 133 height 21
type input "Wintrust Life Insurance, a Division of Lawke Forest Bank & Trust Co., N.A."
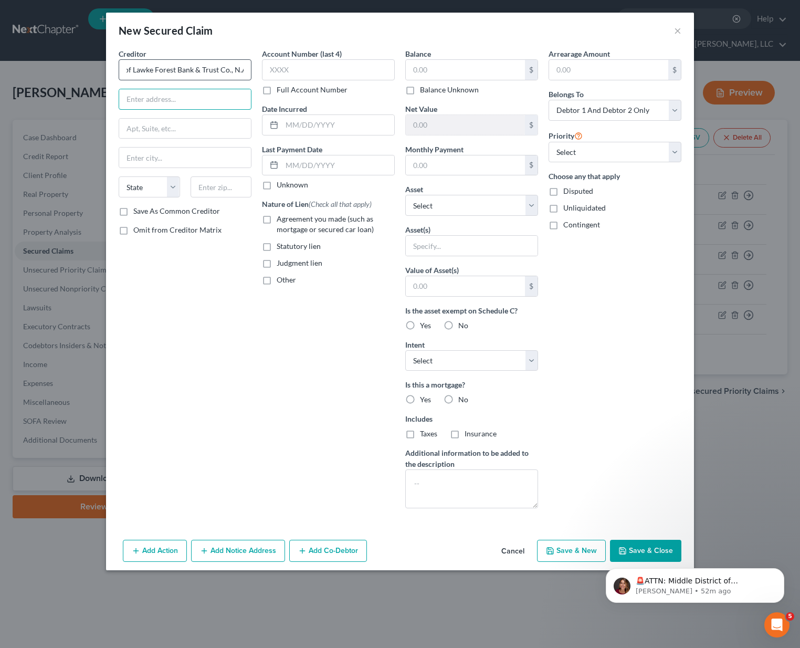
scroll to position [0, 0]
click at [155, 101] on input "text" at bounding box center [185, 99] width 132 height 20
paste input "One Newark Center, 2*d Floor,"
click at [200, 98] on input "One Newark Center, 2*d Floor," at bounding box center [185, 99] width 132 height 20
type input "One Newark Center, 2nd Floor"
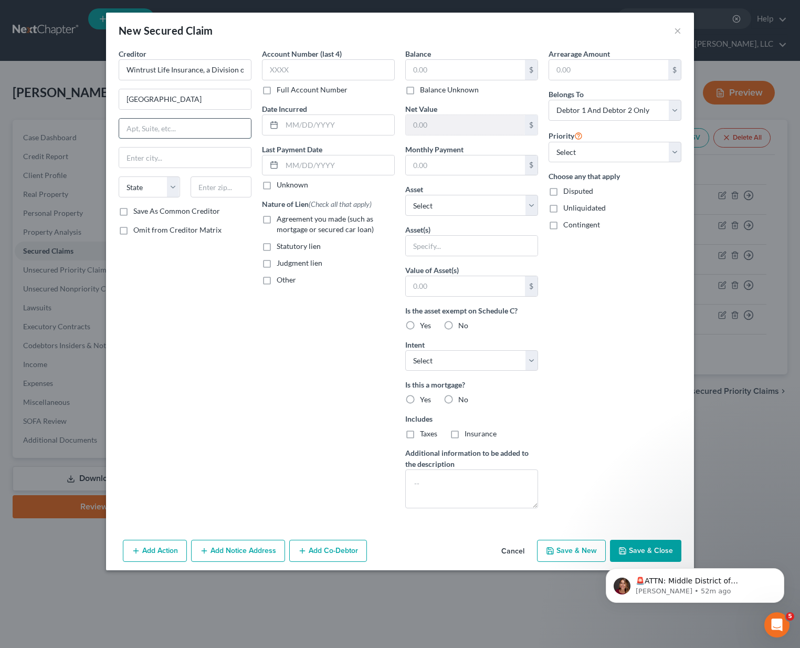
click at [164, 128] on input "text" at bounding box center [185, 129] width 132 height 20
type input "1085 Raymond Blvd."
type input "07102"
type input "Newark"
select select "33"
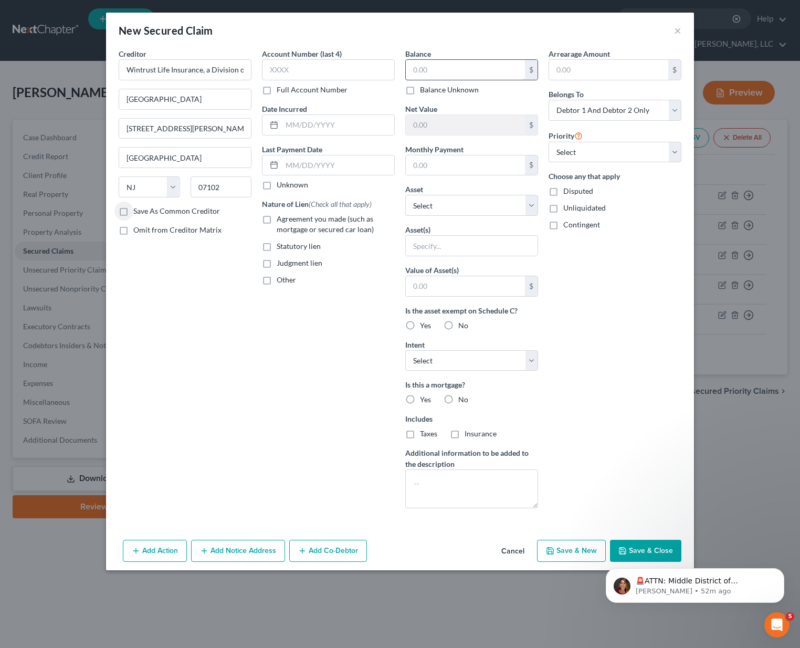
click at [444, 70] on input "text" at bounding box center [465, 70] width 119 height 20
click at [420, 91] on label "Balance Unknown" at bounding box center [449, 90] width 59 height 11
click at [424, 91] on input "Balance Unknown" at bounding box center [427, 88] width 7 height 7
checkbox input "true"
type input "0.00"
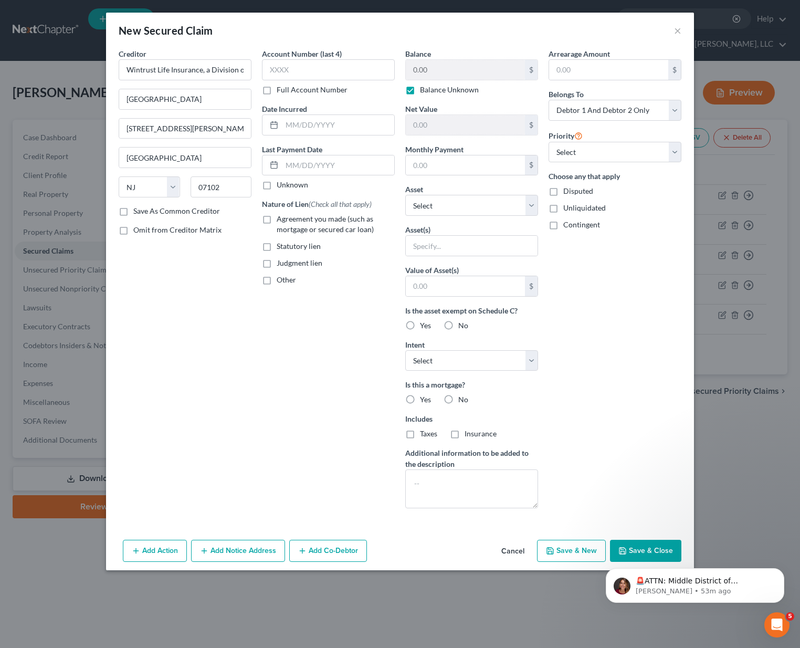
click at [631, 546] on html "🚨ATTN: Middle District of Florida The court has added a new Credit Counseling F…" at bounding box center [695, 583] width 210 height 74
click at [277, 218] on label "Agreement you made (such as mortgage or secured car loan)" at bounding box center [336, 224] width 118 height 21
click at [281, 218] on input "Agreement you made (such as mortgage or secured car loan)" at bounding box center [284, 217] width 7 height 7
checkbox input "true"
click at [627, 544] on button "Save & Close" at bounding box center [645, 551] width 71 height 22
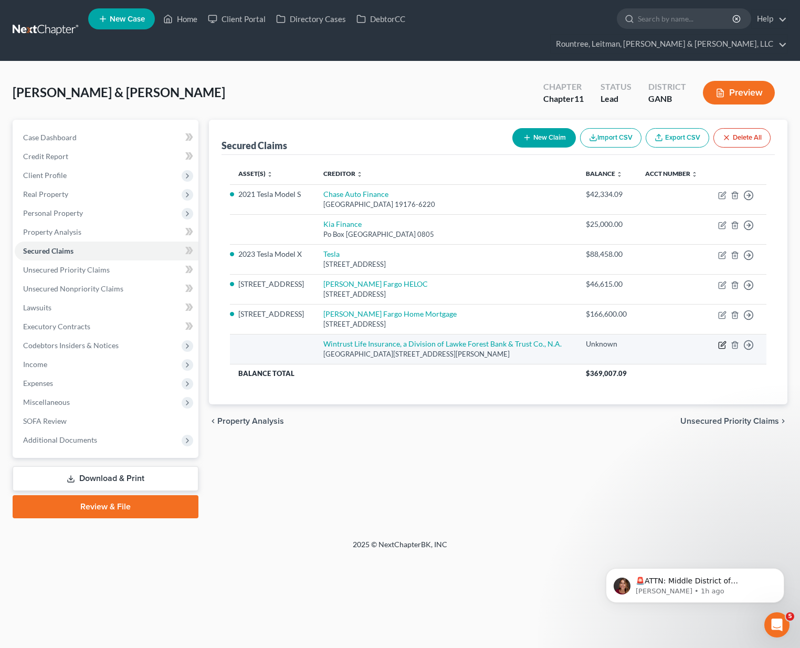
click at [721, 341] on icon "button" at bounding box center [722, 345] width 8 height 8
select select "33"
select select "2"
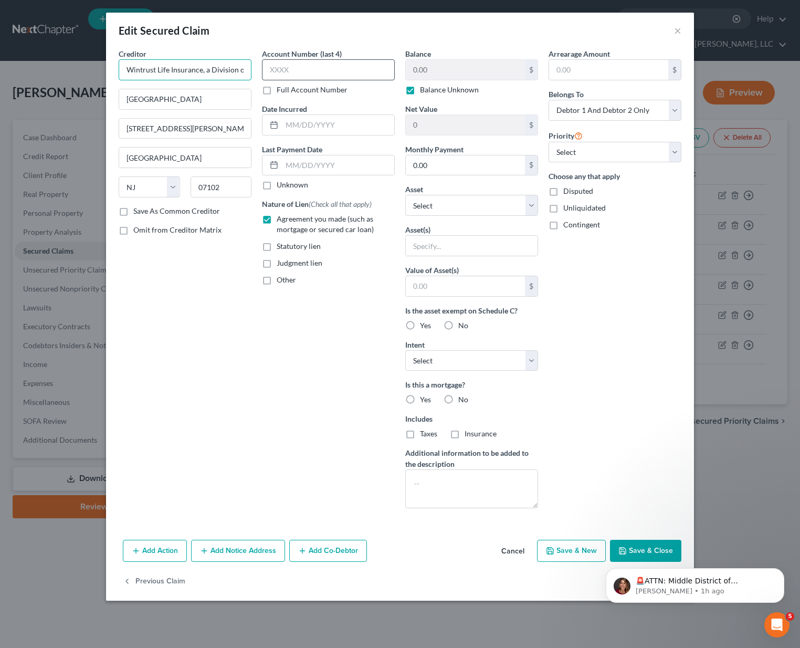
scroll to position [0, 117]
drag, startPoint x: 211, startPoint y: 70, endPoint x: 295, endPoint y: 72, distance: 84.0
click at [295, 72] on div "Creditor * Wintrust Life Insurance, a Division of Lawke Forest Bank & Trust Co.…" at bounding box center [399, 282] width 573 height 468
click at [141, 72] on input "Wintrust Life Insurance, a Division of Lawke Forest Bank & Trust Co., N.A." at bounding box center [185, 69] width 133 height 21
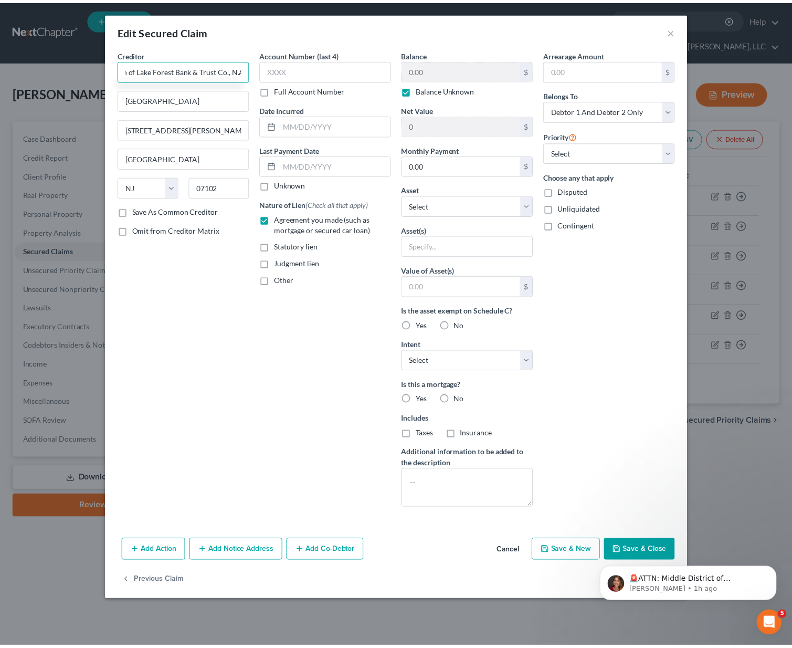
scroll to position [0, 0]
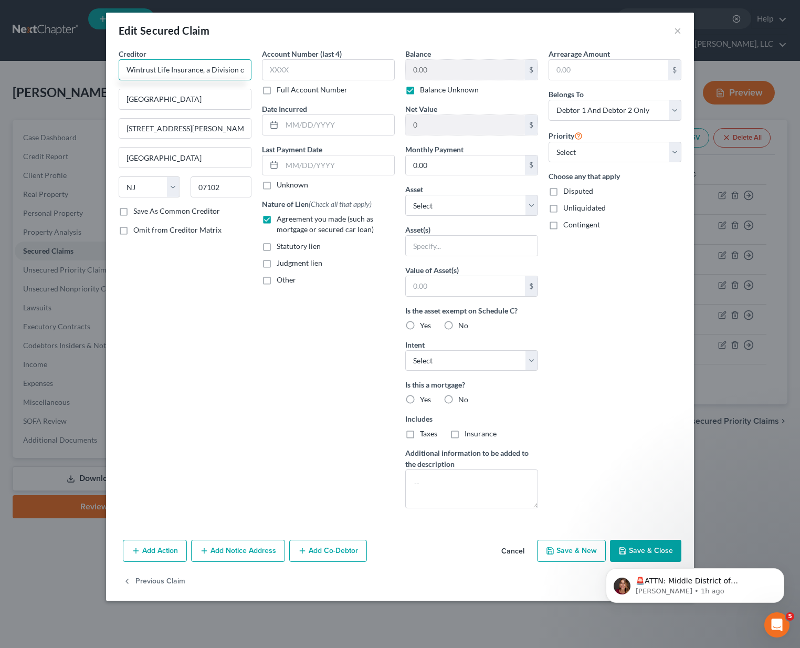
drag, startPoint x: 246, startPoint y: 68, endPoint x: 82, endPoint y: 68, distance: 163.8
click at [65, 69] on div "Edit Secured Claim × Creditor * Wintrust Life Insurance, a Division of Lake For…" at bounding box center [400, 324] width 800 height 648
type input "Wintrust Life Insurance, a Division of Lake Forest Bank & Trust Co., N.A."
drag, startPoint x: 596, startPoint y: 467, endPoint x: 631, endPoint y: 532, distance: 73.7
click at [596, 467] on div "Arrearage Amount $ Belongs To * Select Debtor 1 Only Debtor 2 Only Debtor 1 And…" at bounding box center [614, 282] width 143 height 468
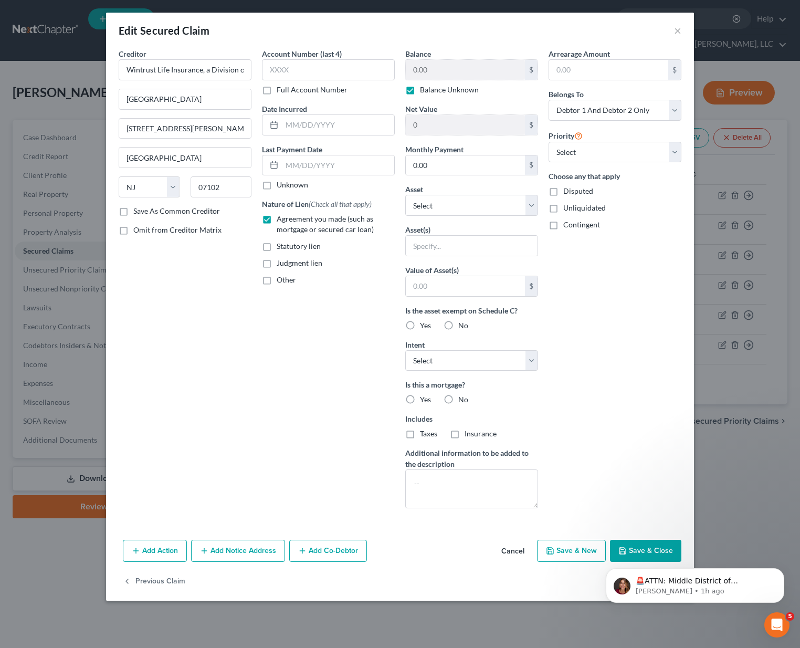
click at [640, 548] on html "🚨ATTN: Middle District of Florida The court has added a new Credit Counseling F…" at bounding box center [695, 583] width 210 height 74
click at [656, 549] on div "🚨ATTN: Middle District of Florida The court has added a new Credit Counseling F…" at bounding box center [695, 536] width 193 height 131
click at [649, 550] on div "🚨ATTN: Middle District of Florida The court has added a new Credit Counseling F…" at bounding box center [695, 536] width 193 height 131
click at [648, 551] on div "🚨ATTN: Middle District of Florida The court has added a new Credit Counseling F…" at bounding box center [695, 536] width 193 height 131
click at [637, 553] on div "🚨ATTN: Middle District of Florida The court has added a new Credit Counseling F…" at bounding box center [695, 536] width 193 height 131
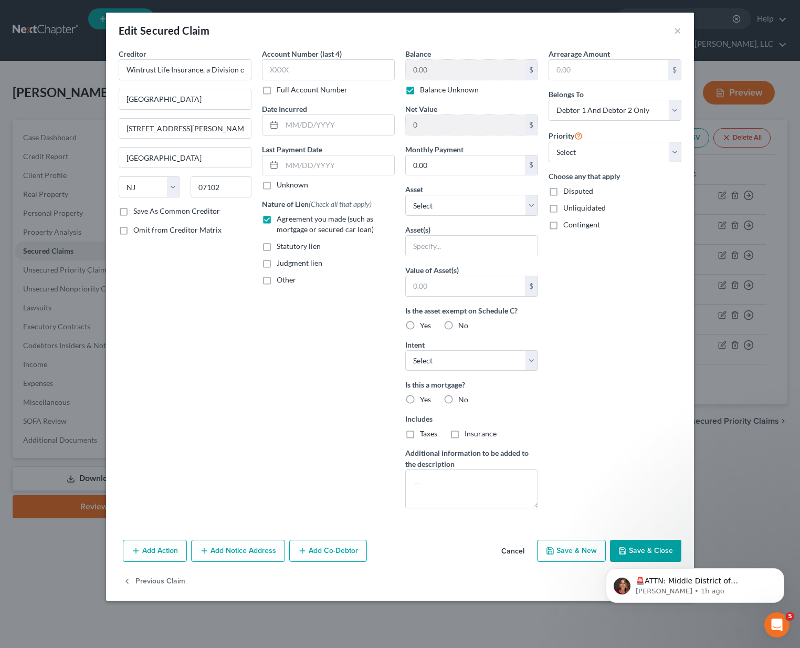
click at [639, 551] on body "🚨ATTN: Middle District of Florida The court has added a new Credit Counseling F…" at bounding box center [695, 582] width 202 height 65
click at [777, 571] on button "Dismiss notification" at bounding box center [781, 571] width 14 height 14
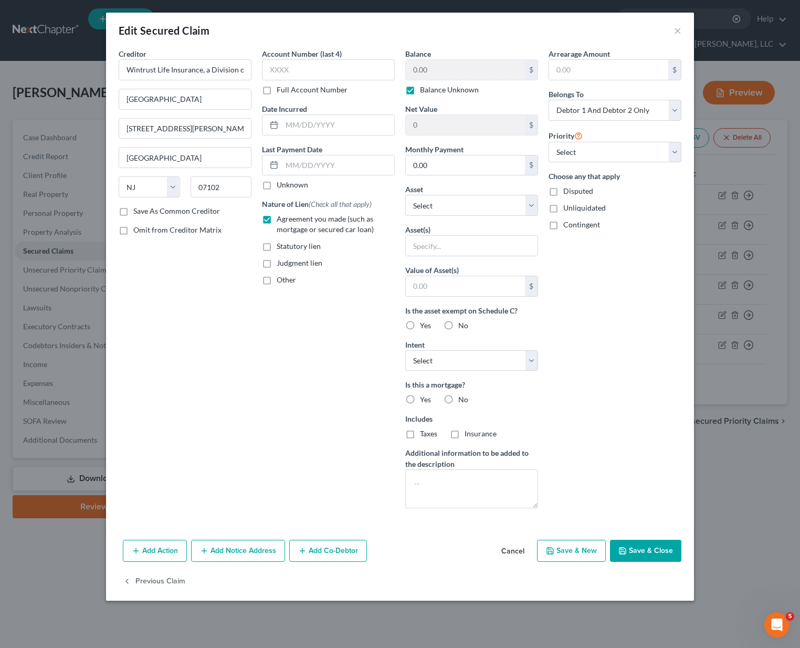
click at [658, 542] on button "Save & Close" at bounding box center [645, 551] width 71 height 22
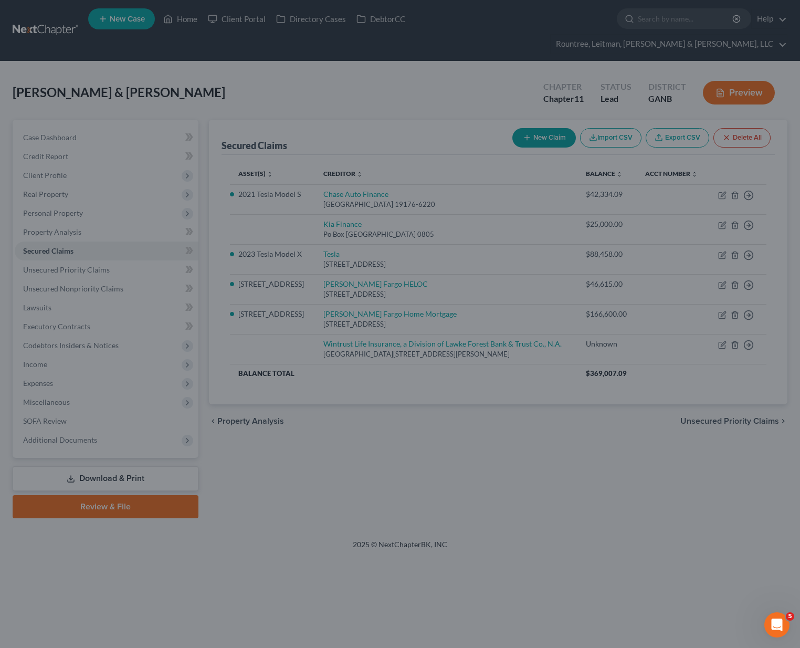
type input "0"
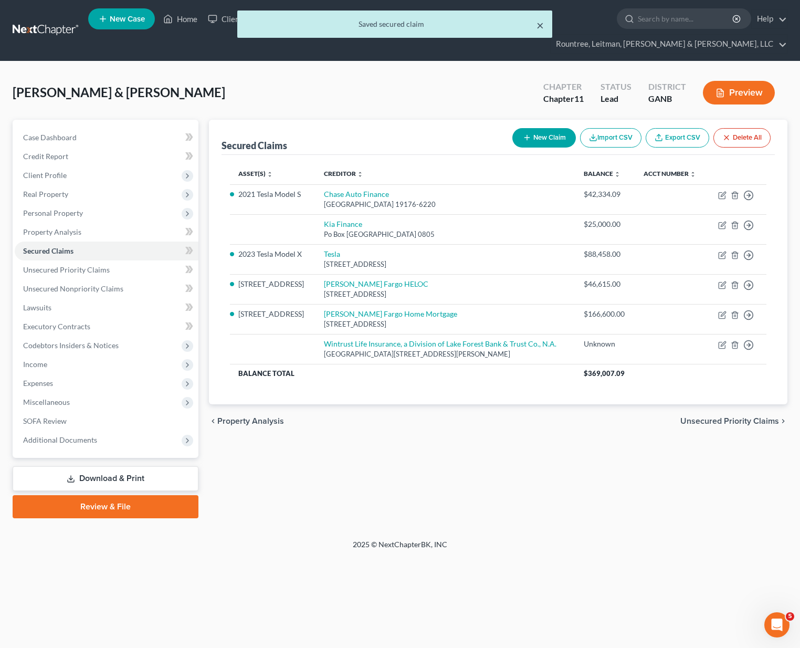
click at [539, 24] on button "×" at bounding box center [540, 25] width 7 height 13
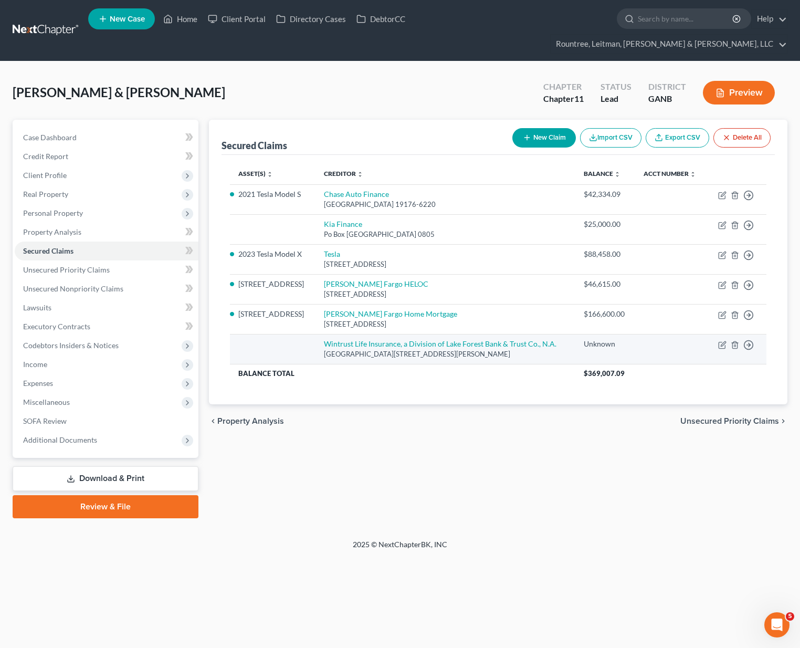
click at [716, 334] on td "Move to E Move to F Move to G Move to Notice Only" at bounding box center [737, 349] width 59 height 30
click at [720, 341] on icon "button" at bounding box center [722, 345] width 8 height 8
select select "33"
select select "2"
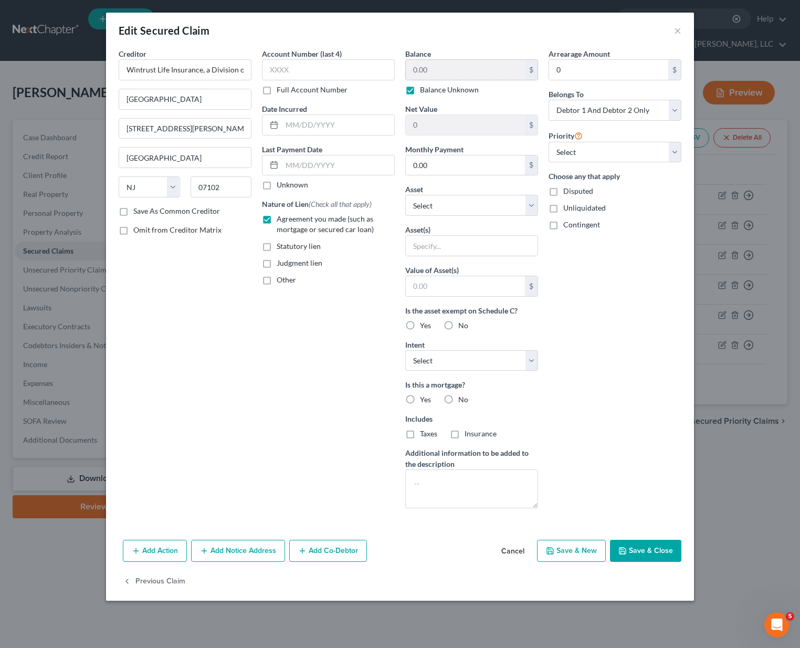
click at [420, 91] on label "Balance Unknown" at bounding box center [449, 90] width 59 height 11
click at [424, 91] on input "Balance Unknown" at bounding box center [427, 88] width 7 height 7
checkbox input "false"
drag, startPoint x: 437, startPoint y: 68, endPoint x: 488, endPoint y: 68, distance: 51.5
click at [488, 68] on input "0.00" at bounding box center [465, 70] width 119 height 20
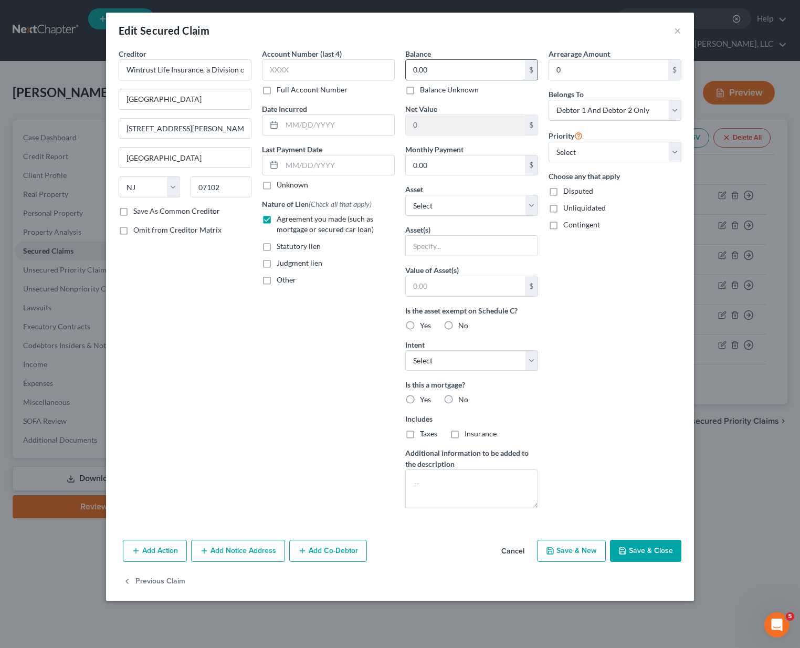
paste input "422,944.17"
drag, startPoint x: 438, startPoint y: 72, endPoint x: 405, endPoint y: 74, distance: 33.6
click at [405, 74] on div "0.00 $" at bounding box center [471, 69] width 133 height 21
paste input "422,944.17"
type input "422,944.17"
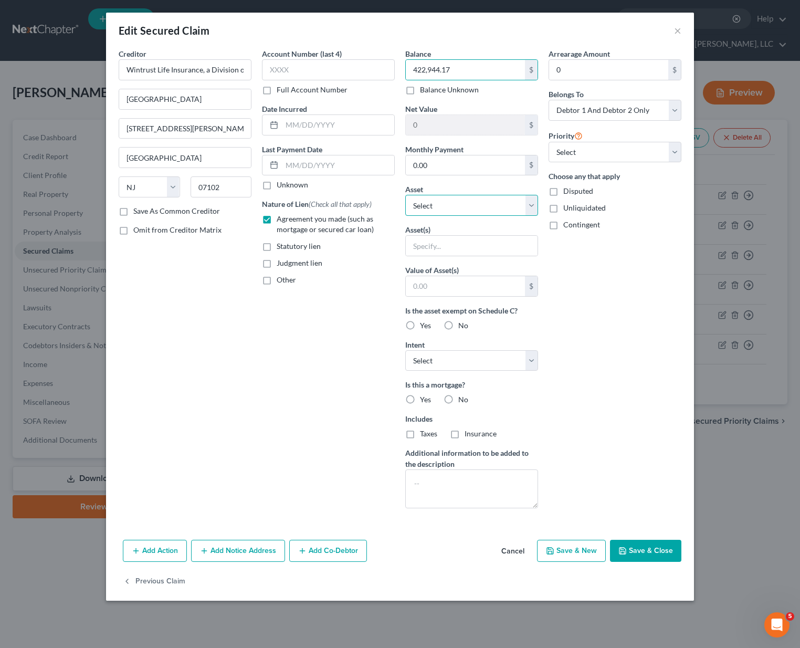
click at [426, 206] on select "Select Other Multiple Assets Firearms - Ar Pistol, H&K 9mm, Sw .38, Ruger 9mm, …" at bounding box center [471, 205] width 133 height 21
click at [586, 154] on select "Select 1st 2nd 3rd 4th 5th 6th 7th 8th 9th 10th 11th 12th 13th 14th 15th 16th 1…" at bounding box center [615, 152] width 133 height 21
select select "0"
click at [549, 142] on select "Select 1st 2nd 3rd 4th 5th 6th 7th 8th 9th 10th 11th 12th 13th 14th 15th 16th 1…" at bounding box center [615, 152] width 133 height 21
click at [420, 327] on label "Yes" at bounding box center [425, 325] width 11 height 11
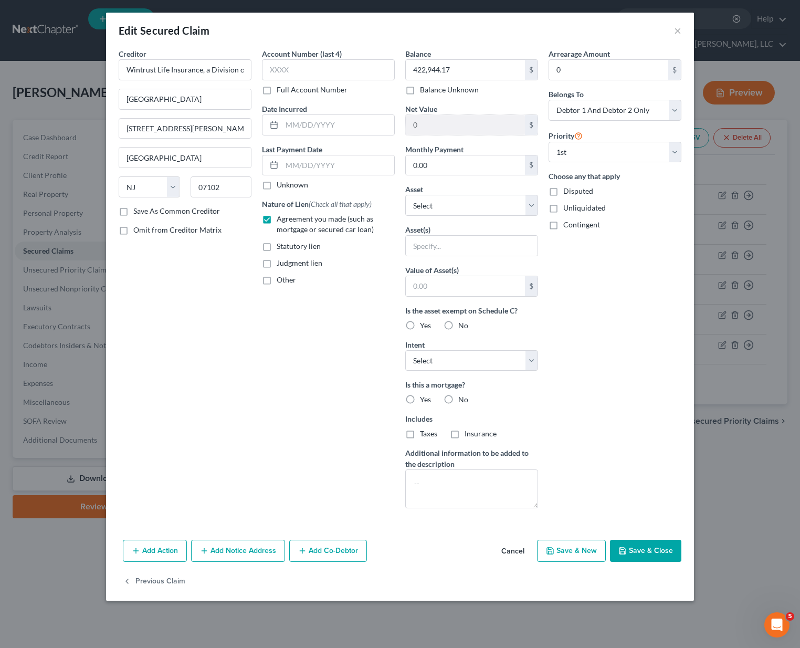
click at [424, 327] on input "Yes" at bounding box center [427, 323] width 7 height 7
radio input "true"
click at [458, 398] on label "No" at bounding box center [463, 399] width 10 height 11
click at [463, 398] on input "No" at bounding box center [466, 397] width 7 height 7
radio input "true"
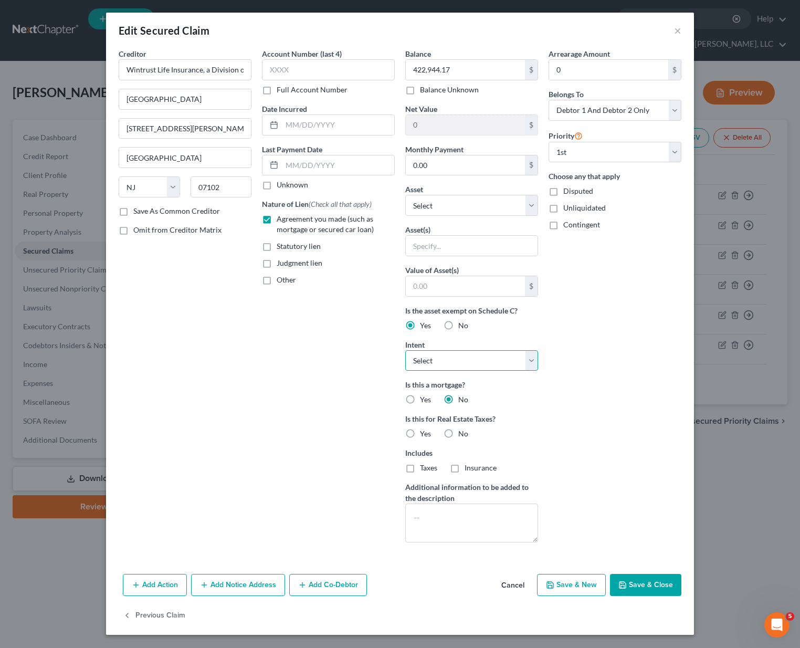
click at [436, 365] on select "Select Surrender Redeem Reaffirm Avoid Other" at bounding box center [471, 360] width 133 height 21
click at [458, 432] on label "No" at bounding box center [463, 433] width 10 height 11
click at [463, 432] on input "No" at bounding box center [466, 431] width 7 height 7
radio input "true"
click at [665, 579] on button "Save & Close" at bounding box center [645, 585] width 71 height 22
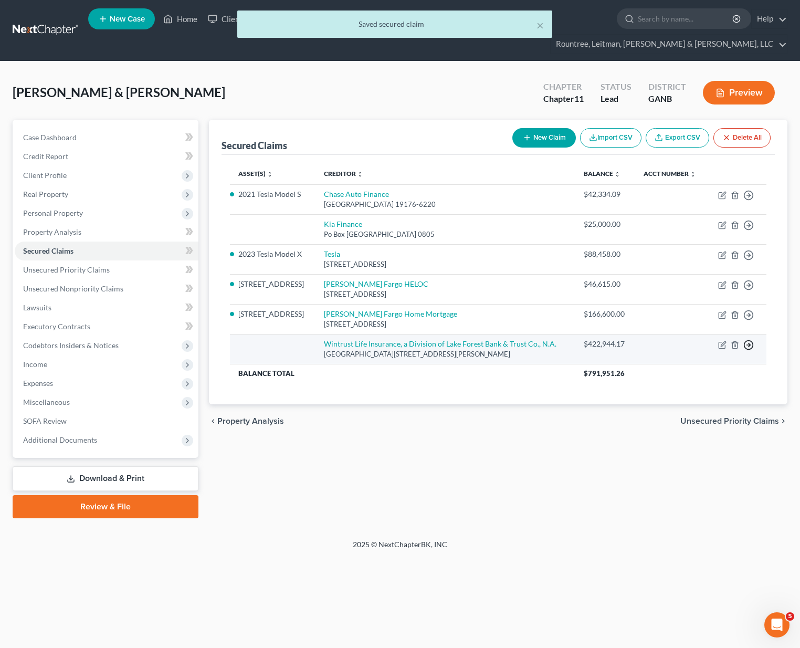
click at [750, 340] on icon "button" at bounding box center [748, 345] width 11 height 11
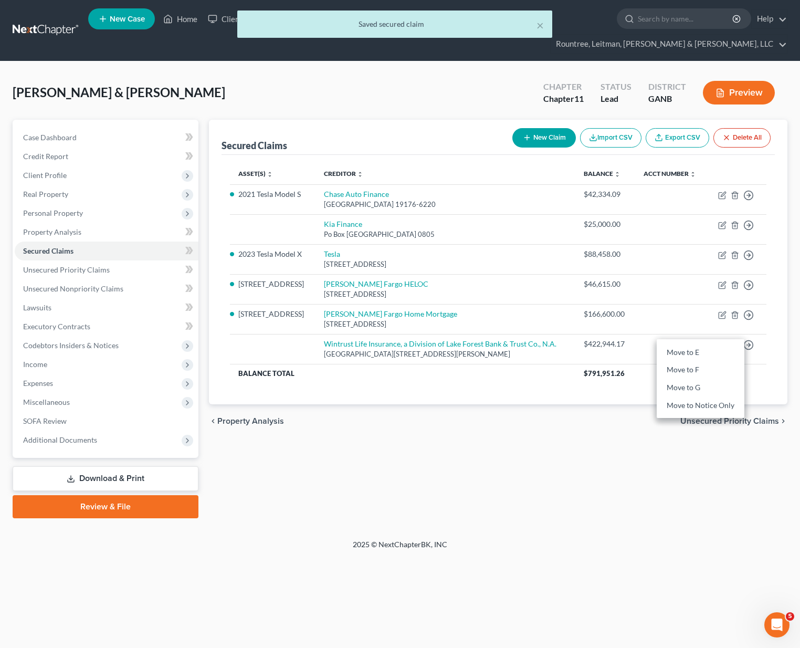
click at [554, 446] on div "Secured Claims New Claim Import CSV Export CSV Delete All Asset(s) expand_more …" at bounding box center [498, 319] width 589 height 398
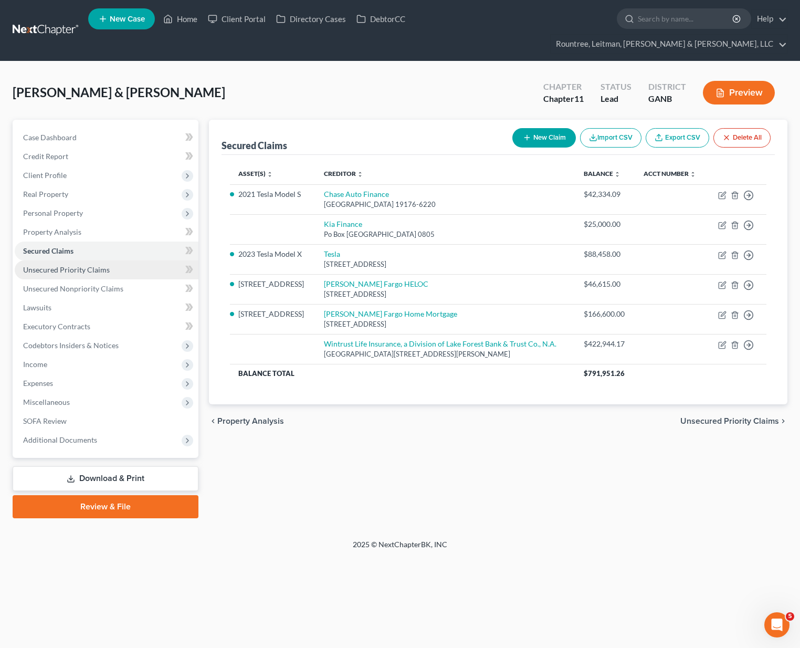
click at [78, 265] on span "Unsecured Priority Claims" at bounding box center [66, 269] width 87 height 9
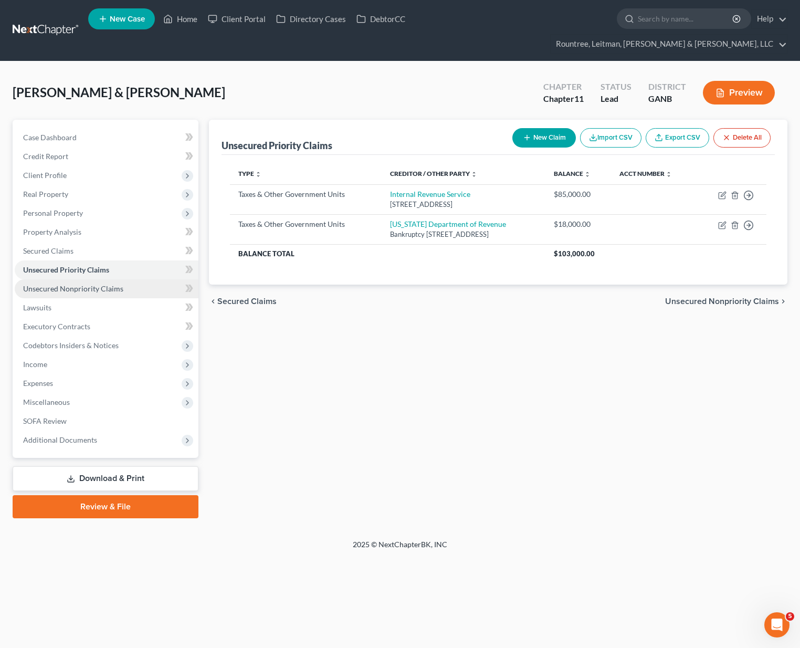
click at [91, 284] on span "Unsecured Nonpriority Claims" at bounding box center [73, 288] width 100 height 9
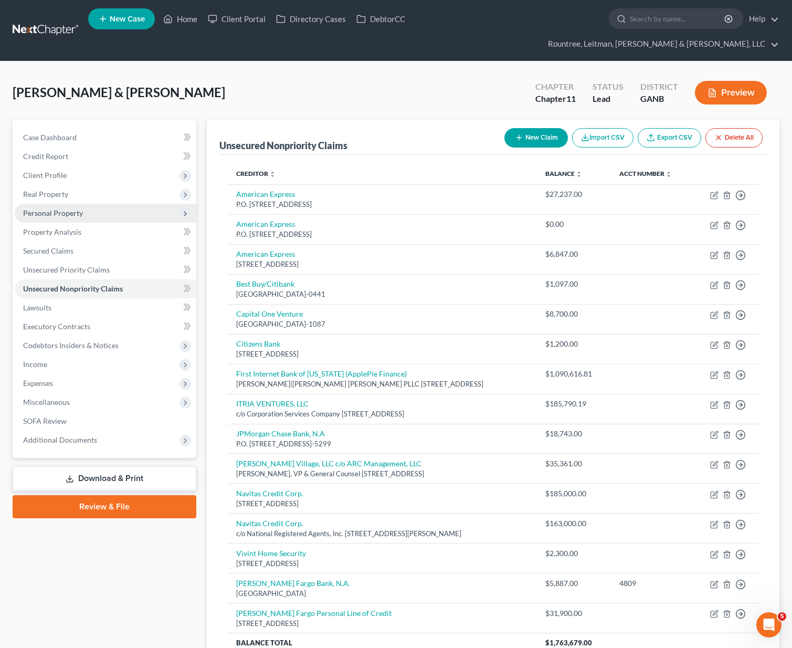
click at [54, 204] on span "Personal Property" at bounding box center [106, 213] width 182 height 19
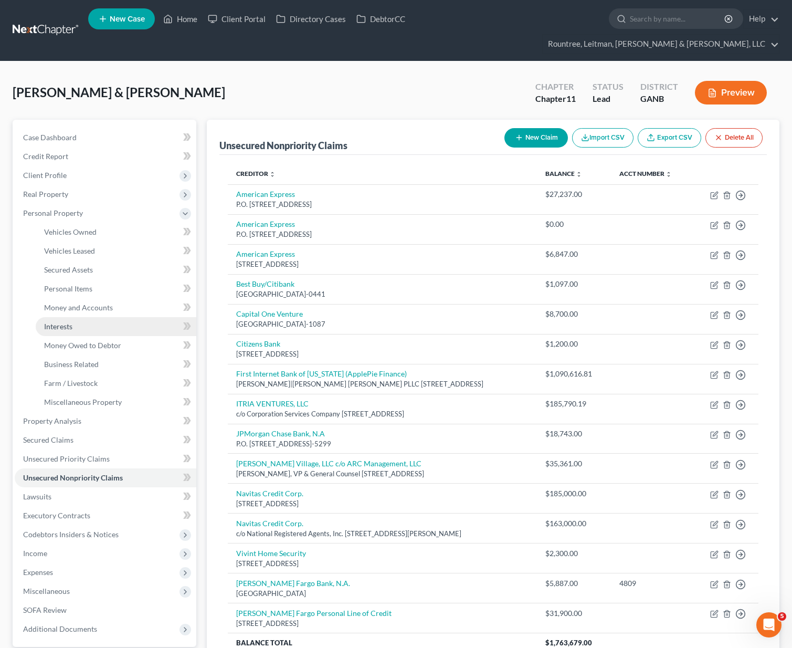
click at [64, 322] on span "Interests" at bounding box center [58, 326] width 28 height 9
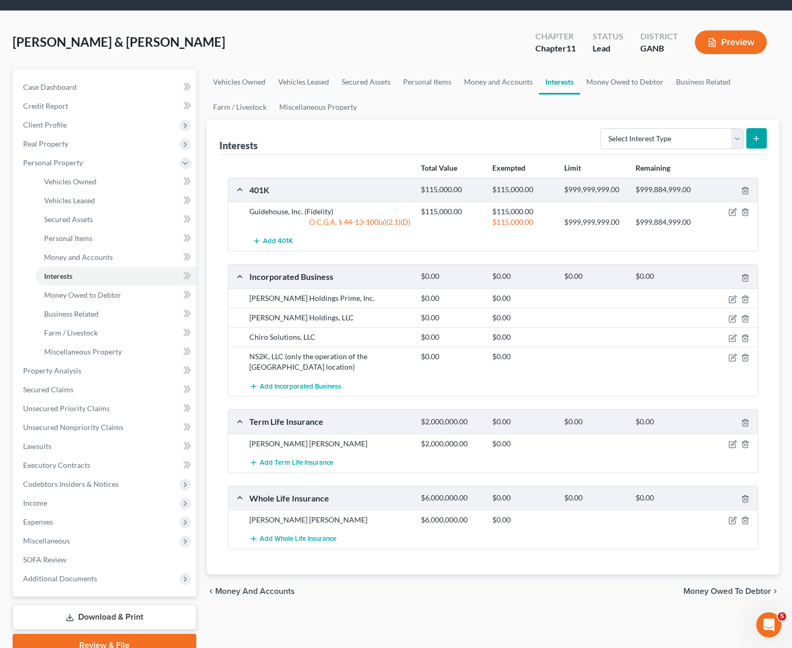
scroll to position [78, 0]
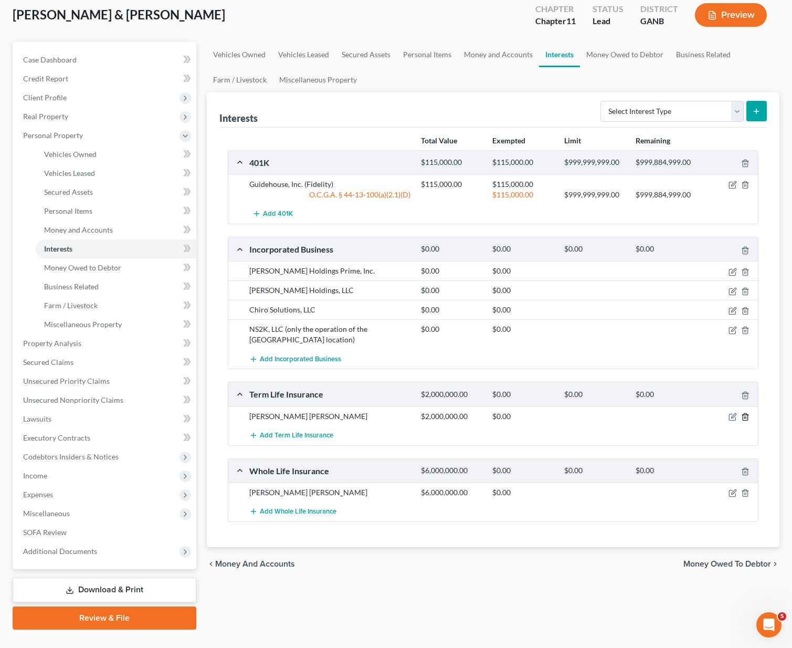
click at [746, 416] on line "button" at bounding box center [746, 417] width 0 height 2
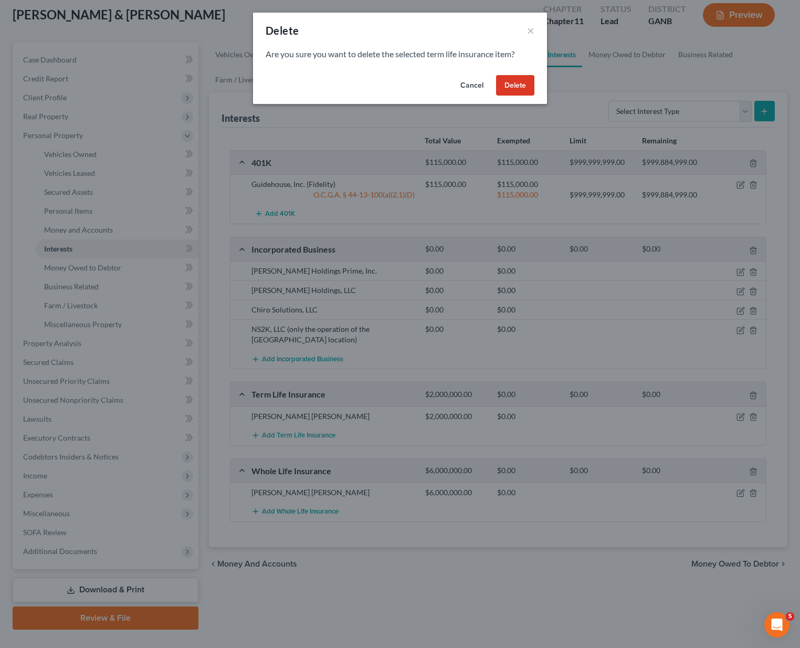
click at [516, 91] on button "Delete" at bounding box center [515, 85] width 38 height 21
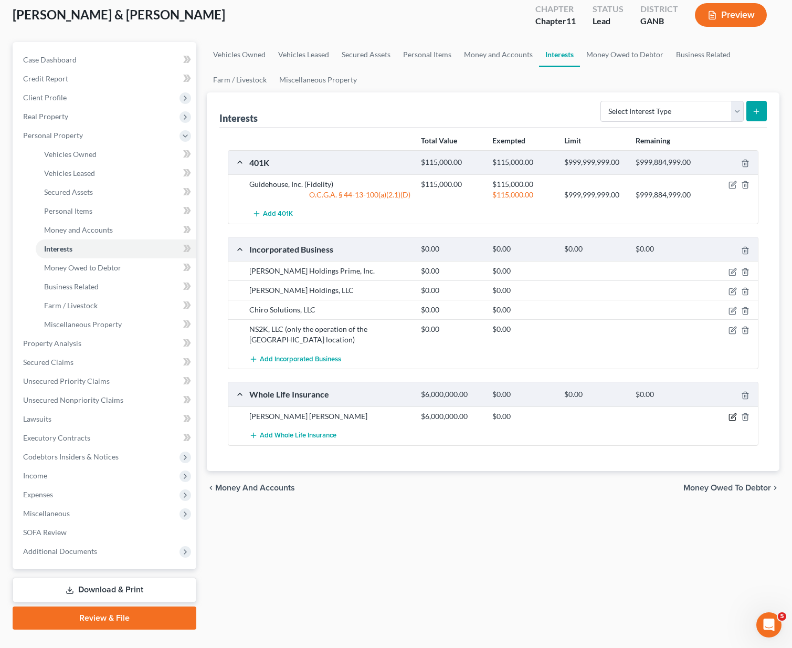
click at [735, 413] on icon "button" at bounding box center [733, 417] width 8 height 8
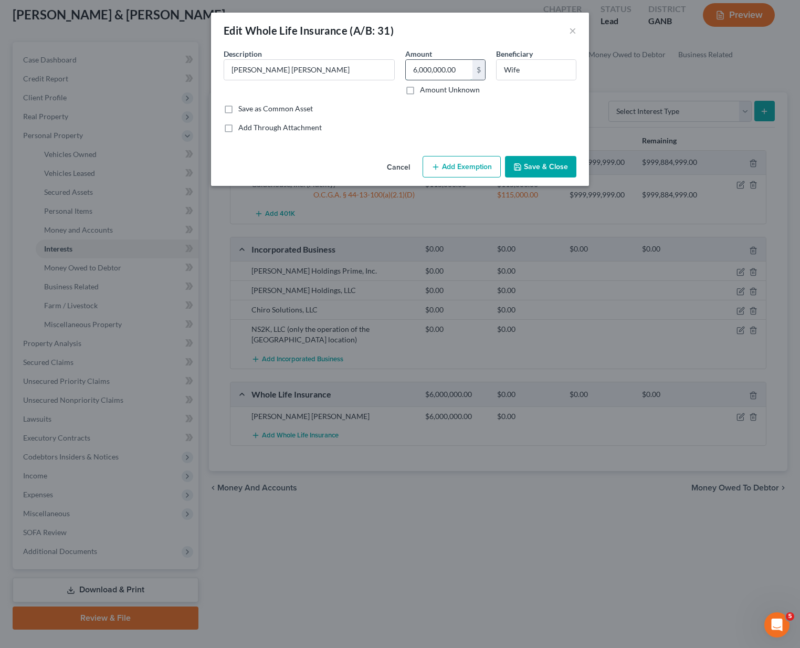
click at [461, 72] on input "6,000,000.00" at bounding box center [439, 70] width 67 height 20
drag, startPoint x: 461, startPoint y: 72, endPoint x: 401, endPoint y: 70, distance: 60.4
click at [401, 70] on div "Amount 6,000,000.00 $ Amount Unknown" at bounding box center [445, 71] width 91 height 47
drag, startPoint x: 528, startPoint y: 72, endPoint x: 491, endPoint y: 72, distance: 36.8
click at [491, 72] on div "Beneficiary Wife" at bounding box center [536, 71] width 91 height 47
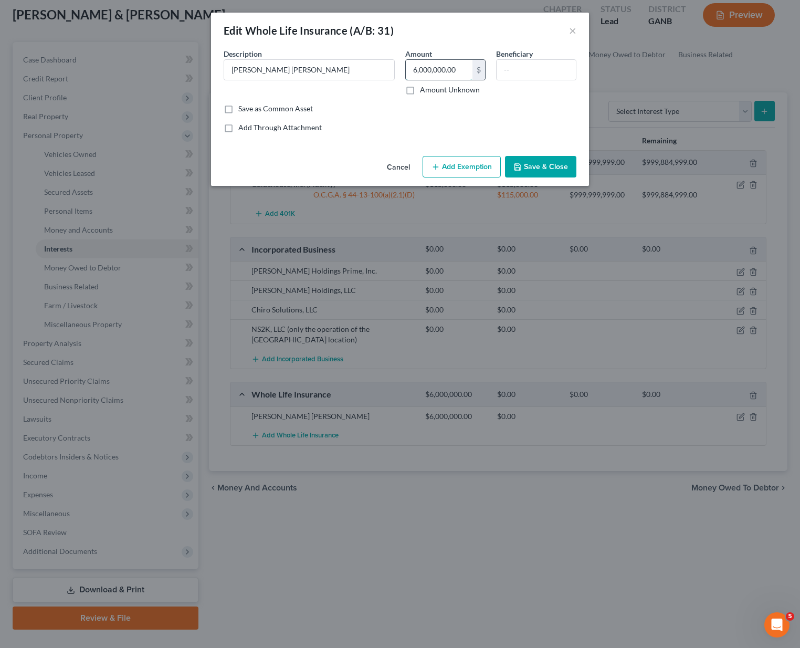
click at [460, 72] on input "6,000,000.00" at bounding box center [439, 70] width 67 height 20
type input "186,224"
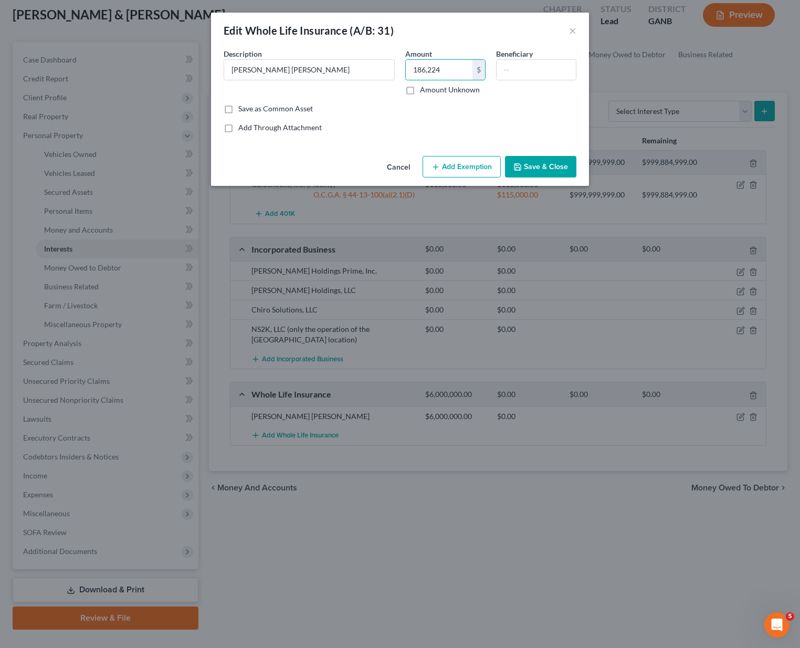
click at [525, 165] on button "Save & Close" at bounding box center [540, 167] width 71 height 22
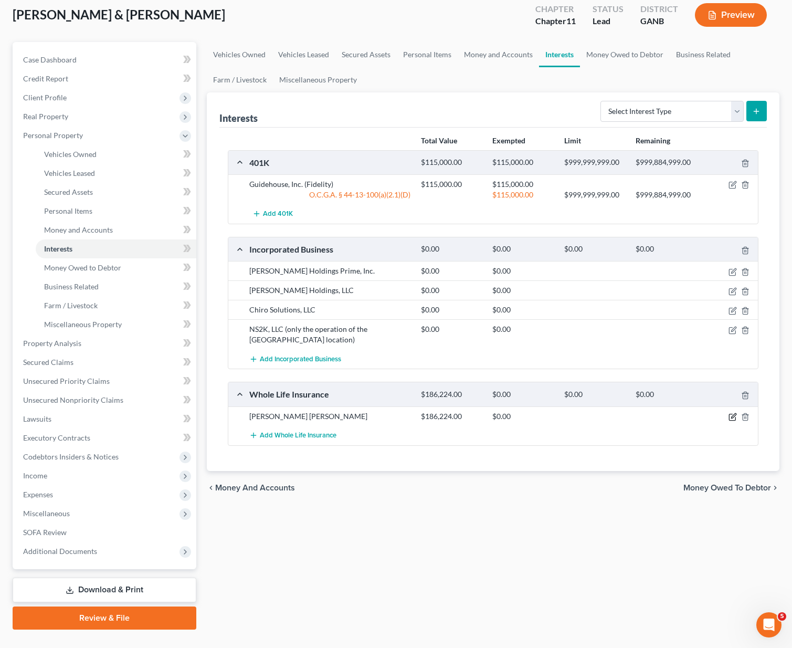
click at [733, 413] on icon "button" at bounding box center [733, 417] width 8 height 8
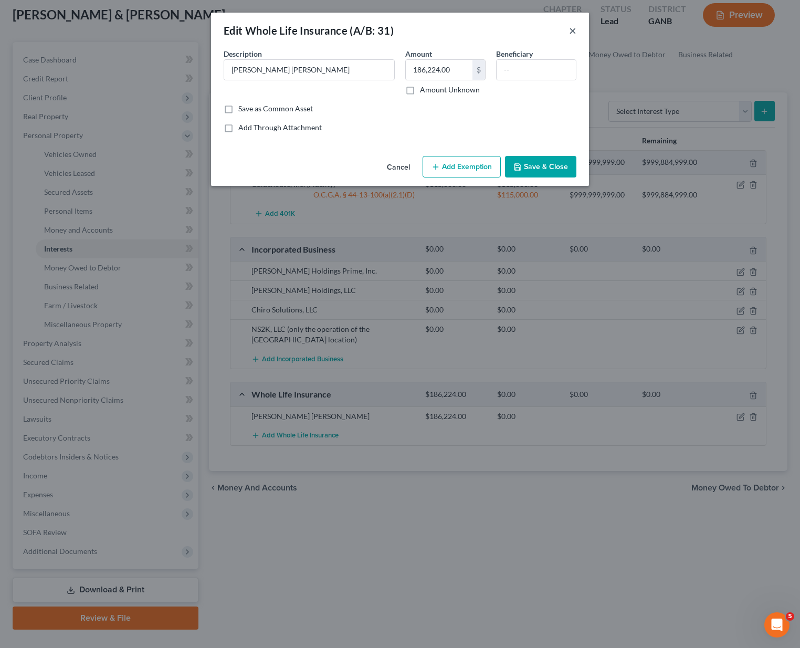
click at [572, 36] on button "×" at bounding box center [572, 30] width 7 height 13
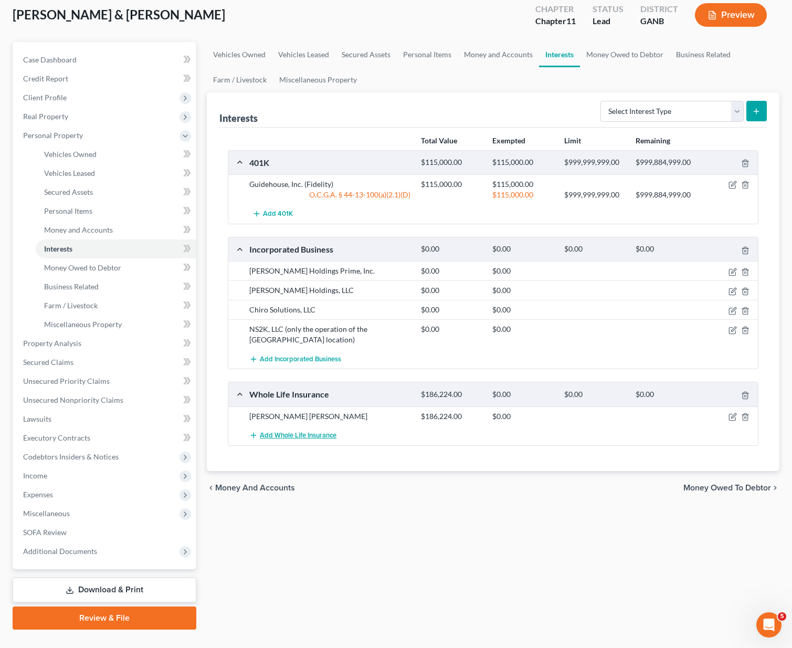
click at [287, 431] on span "Add Whole Life Insurance" at bounding box center [298, 435] width 77 height 8
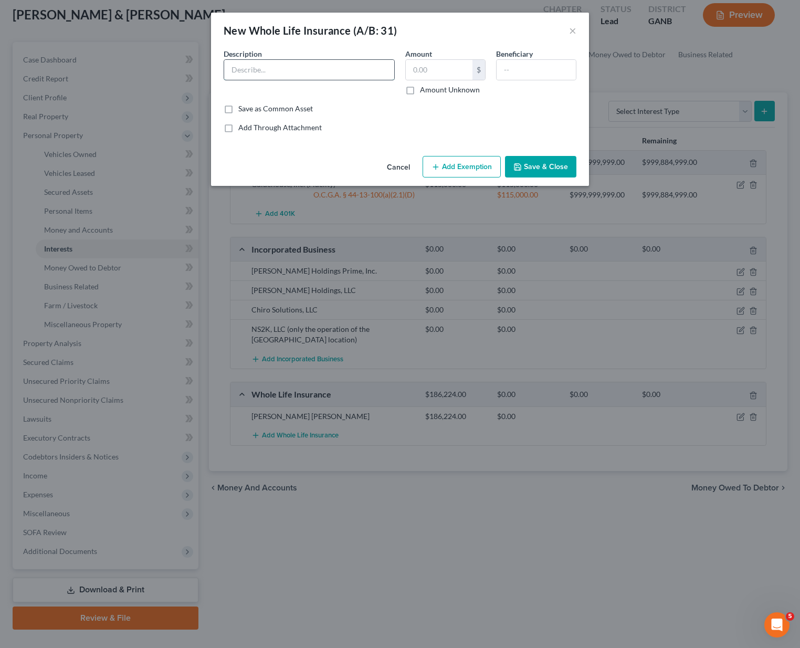
click at [358, 73] on input "text" at bounding box center [309, 70] width 170 height 20
type input "John Hancock"
type input "46,577"
click at [533, 167] on button "Save & Close" at bounding box center [540, 167] width 71 height 22
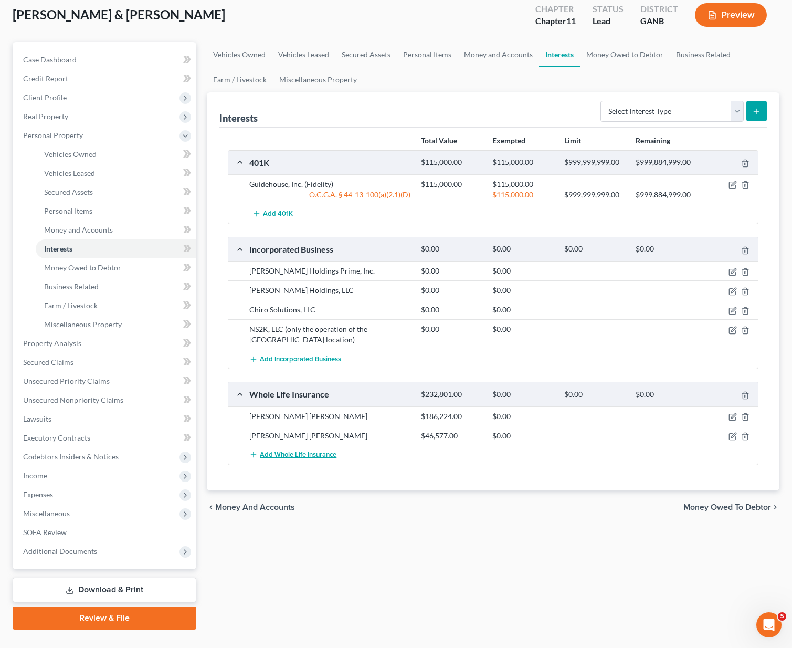
click at [328, 450] on span "Add Whole Life Insurance" at bounding box center [298, 454] width 77 height 8
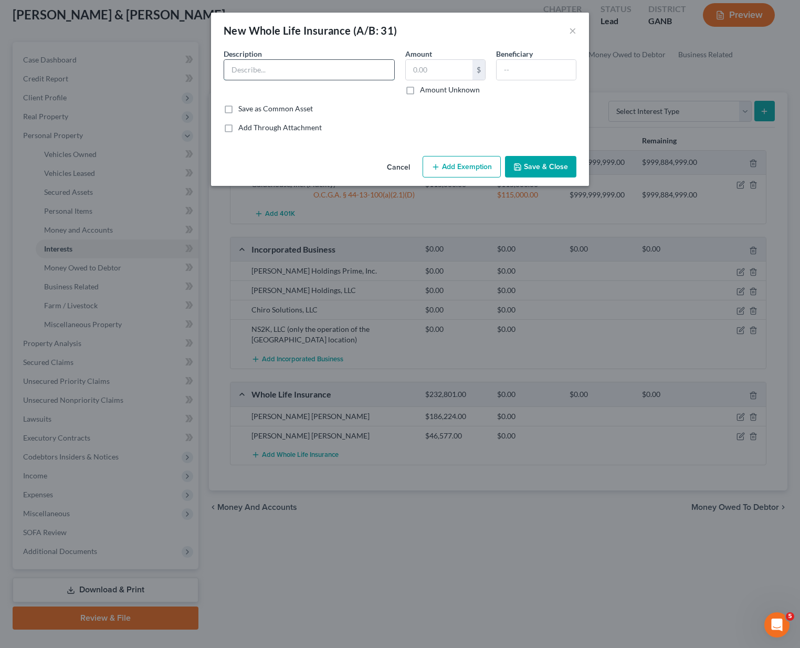
click at [339, 65] on input "text" at bounding box center [309, 70] width 170 height 20
type input "John Hancock"
type input "88,535"
click at [532, 160] on button "Save & Close" at bounding box center [540, 167] width 71 height 22
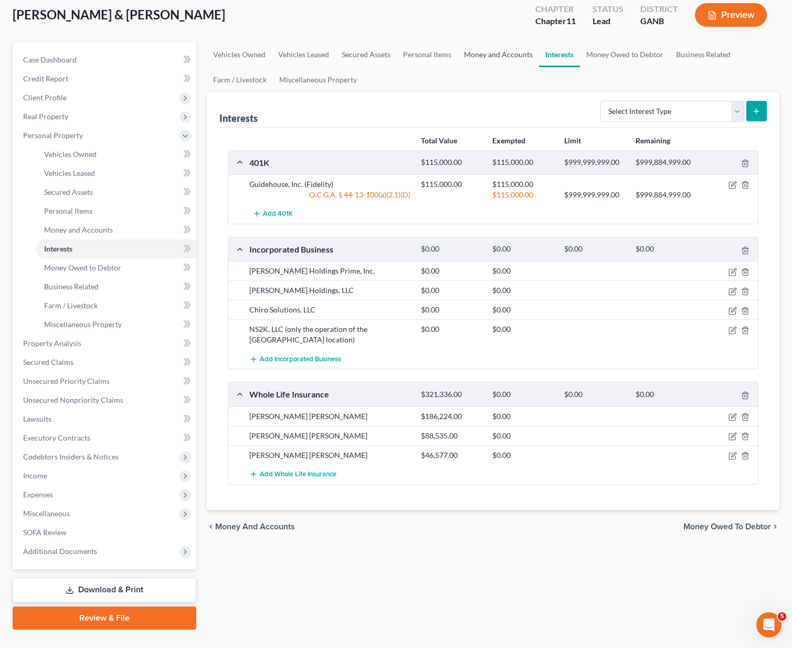
click at [476, 42] on link "Money and Accounts" at bounding box center [498, 54] width 81 height 25
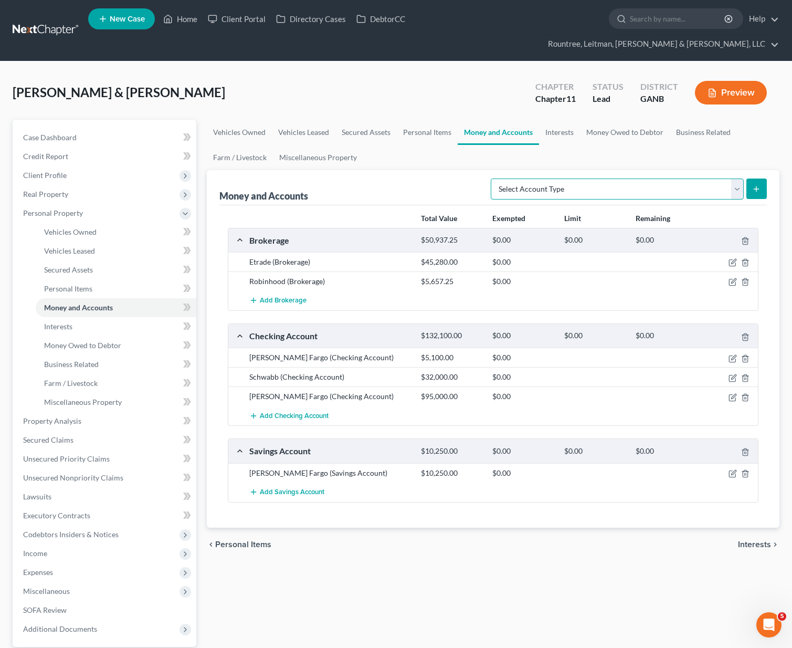
click at [532, 179] on select "Select Account Type Brokerage (A/B: 18, SOFA: 20) Cash on Hand (A/B: 16) Certif…" at bounding box center [617, 189] width 253 height 21
select select "other"
click at [494, 179] on select "Select Account Type Brokerage (A/B: 18, SOFA: 20) Cash on Hand (A/B: 16) Certif…" at bounding box center [617, 189] width 253 height 21
click at [760, 185] on icon "submit" at bounding box center [756, 189] width 8 height 8
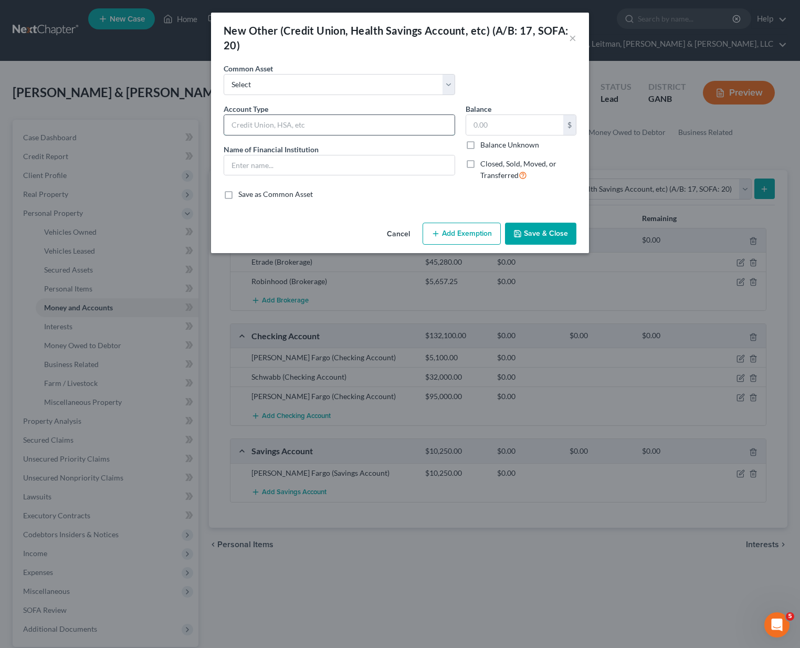
click at [276, 120] on input "text" at bounding box center [339, 125] width 230 height 20
type input "Collateral Account"
type input "Lake Forest Bank & Trust"
click at [496, 129] on input "text" at bounding box center [514, 125] width 97 height 20
type input "202,598.92"
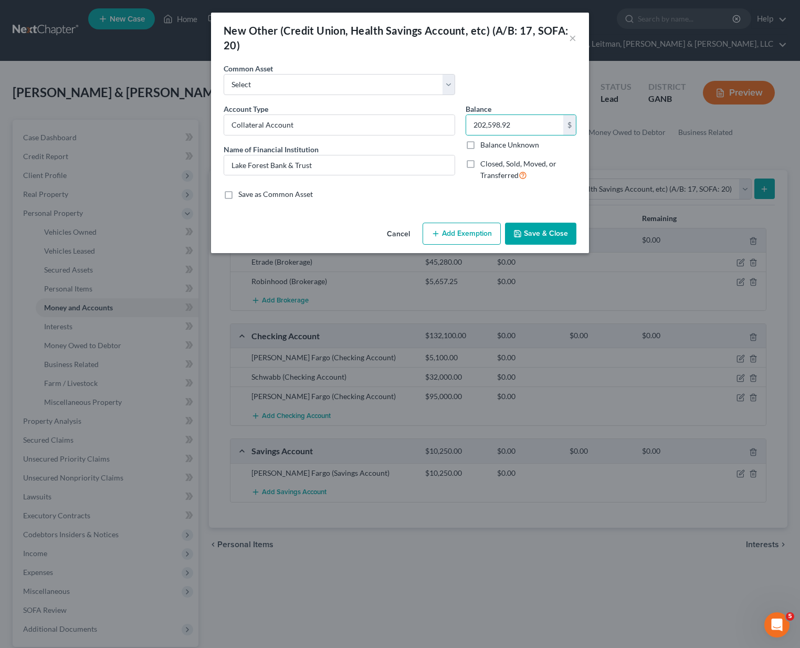
click at [547, 231] on button "Save & Close" at bounding box center [540, 234] width 71 height 22
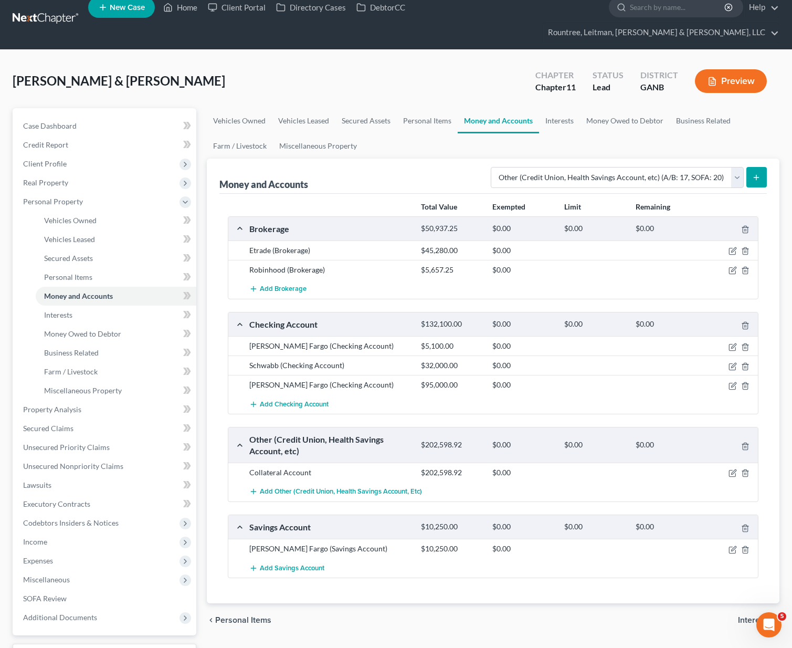
scroll to position [12, 0]
click at [44, 173] on span "Real Property" at bounding box center [106, 182] width 182 height 19
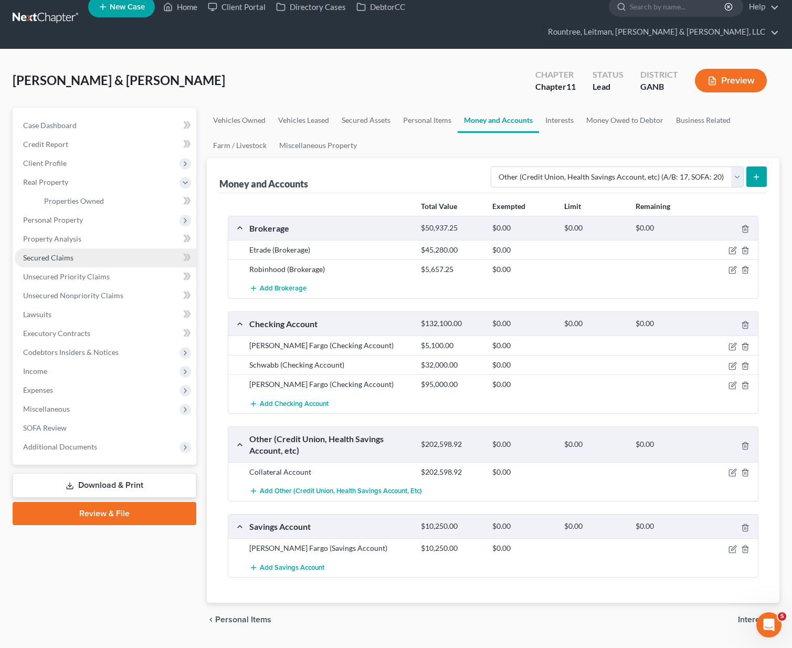
click at [57, 253] on span "Secured Claims" at bounding box center [48, 257] width 50 height 9
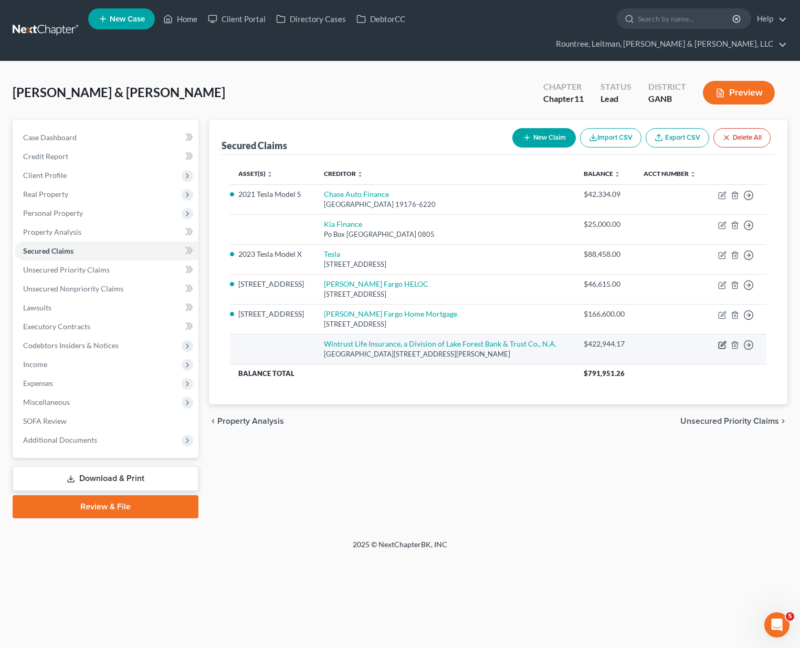
click at [723, 341] on icon "button" at bounding box center [722, 345] width 8 height 8
select select "33"
select select "2"
select select "0"
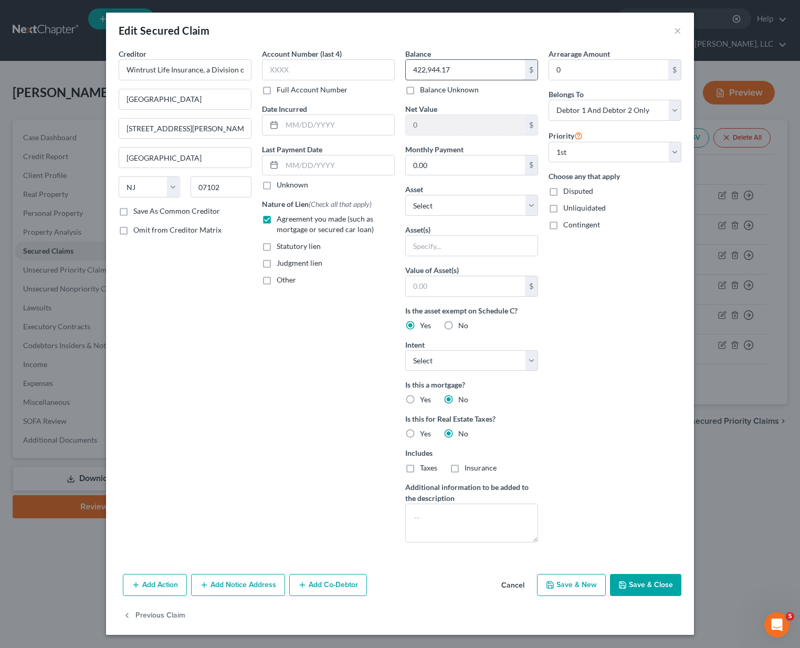
drag, startPoint x: 464, startPoint y: 70, endPoint x: 458, endPoint y: 73, distance: 6.6
click at [458, 73] on input "422,944.17" at bounding box center [465, 70] width 119 height 20
drag, startPoint x: 453, startPoint y: 72, endPoint x: 416, endPoint y: 68, distance: 36.5
click at [416, 68] on input "422,944.17" at bounding box center [465, 70] width 119 height 20
type input "495,480.67"
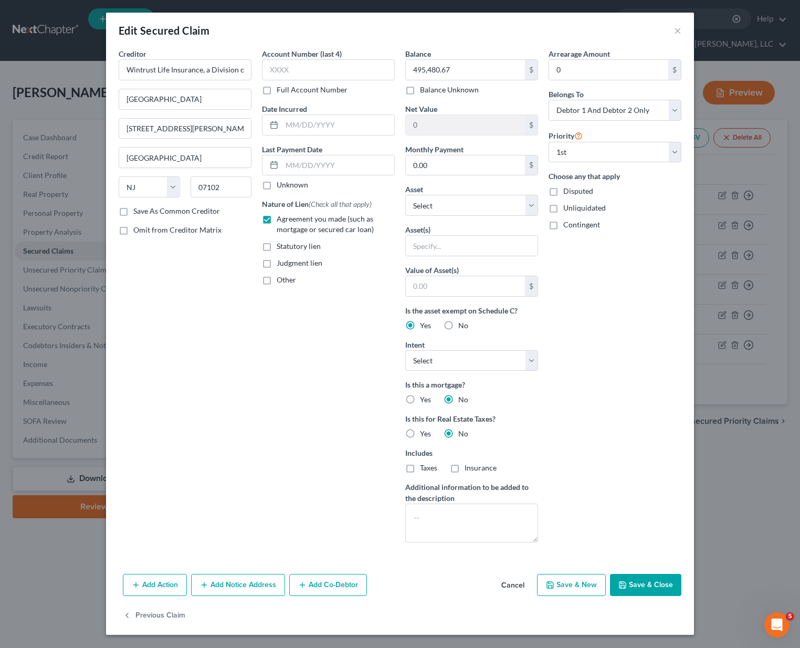
click at [324, 445] on div "Account Number (last 4) Full Account Number Date Incurred Last Payment Date Unk…" at bounding box center [328, 299] width 143 height 502
click at [454, 202] on select "Select Other Multiple Assets Firearms - Ar Pistol, H&K 9mm, Sw .38, Ruger 9mm, …" at bounding box center [471, 205] width 133 height 21
select select "1"
click at [405, 195] on select "Select Other Multiple Assets Firearms - Ar Pistol, H&K 9mm, Sw .38, Ruger 9mm, …" at bounding box center [471, 205] width 133 height 21
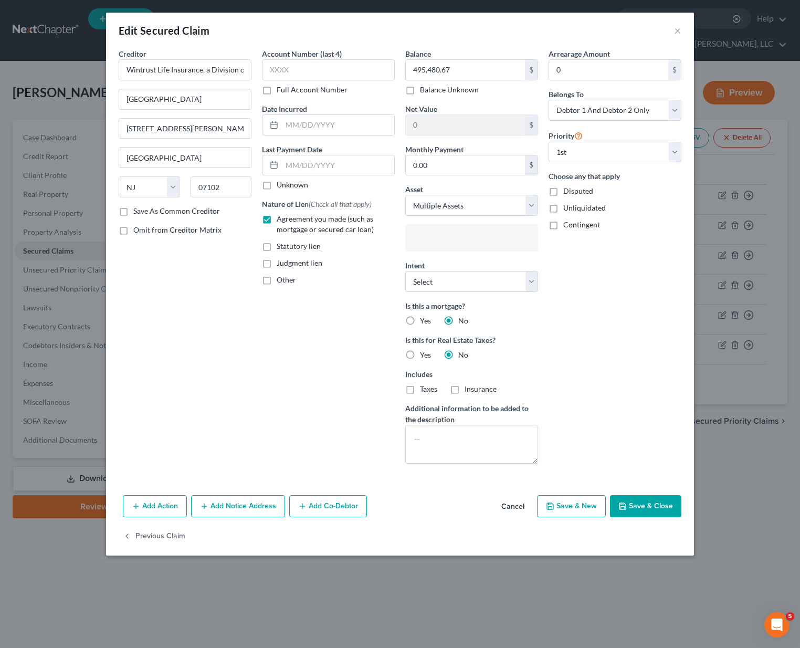
click at [436, 242] on input "text" at bounding box center [471, 239] width 118 height 16
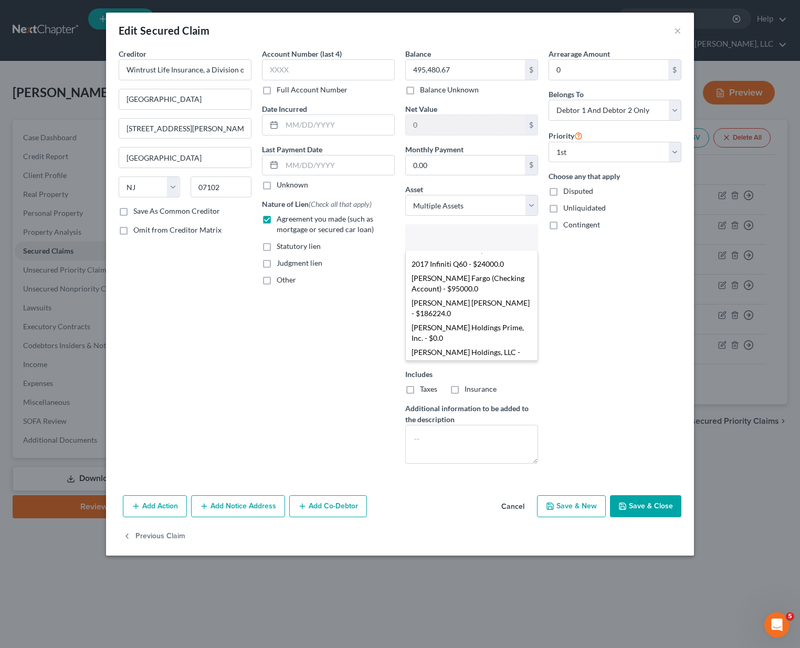
scroll to position [214, 0]
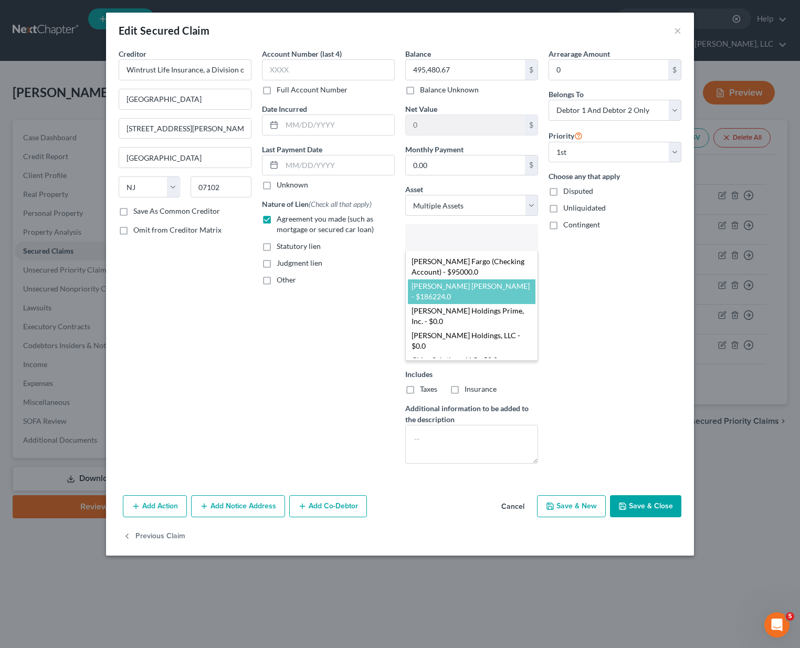
select select "2807423"
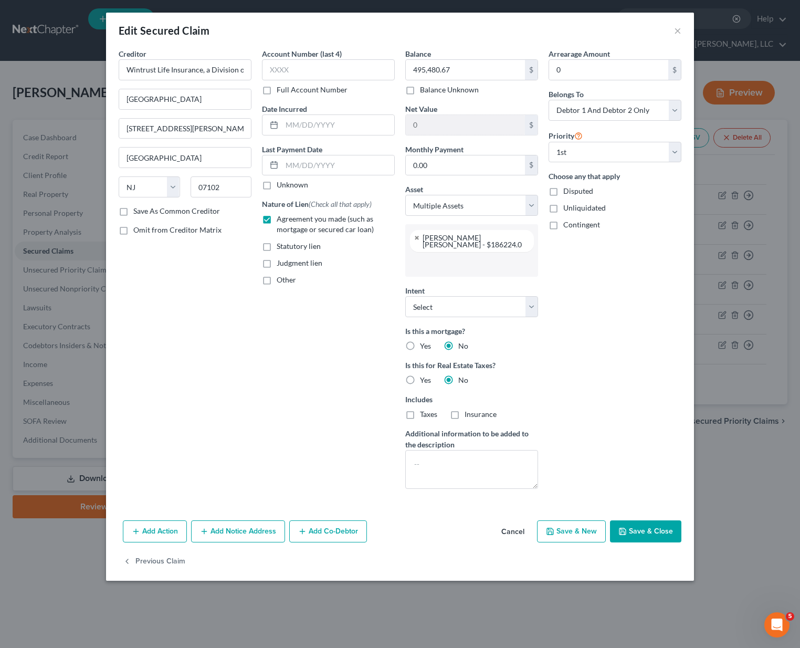
click at [427, 257] on input "text" at bounding box center [471, 264] width 118 height 16
type input "john"
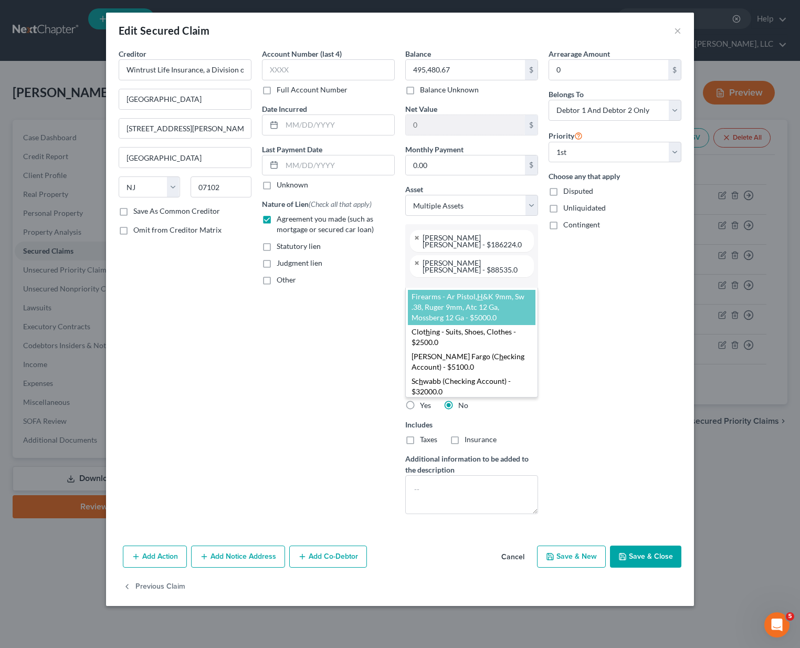
type input "h"
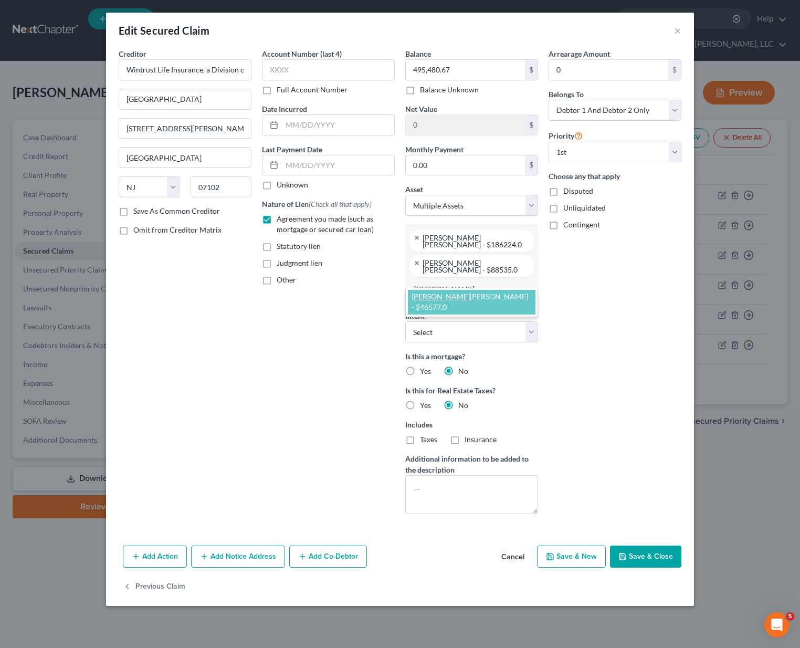
type input "john"
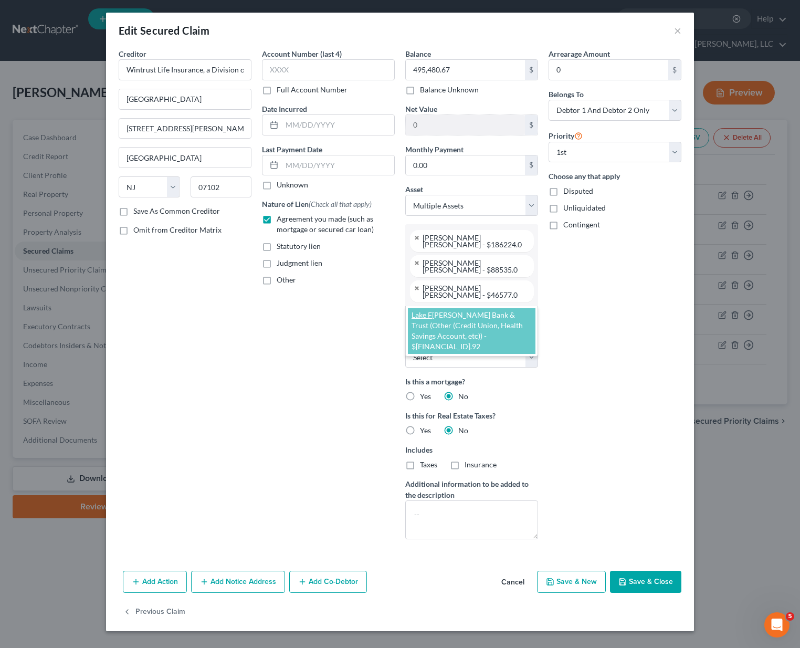
type input "lake f"
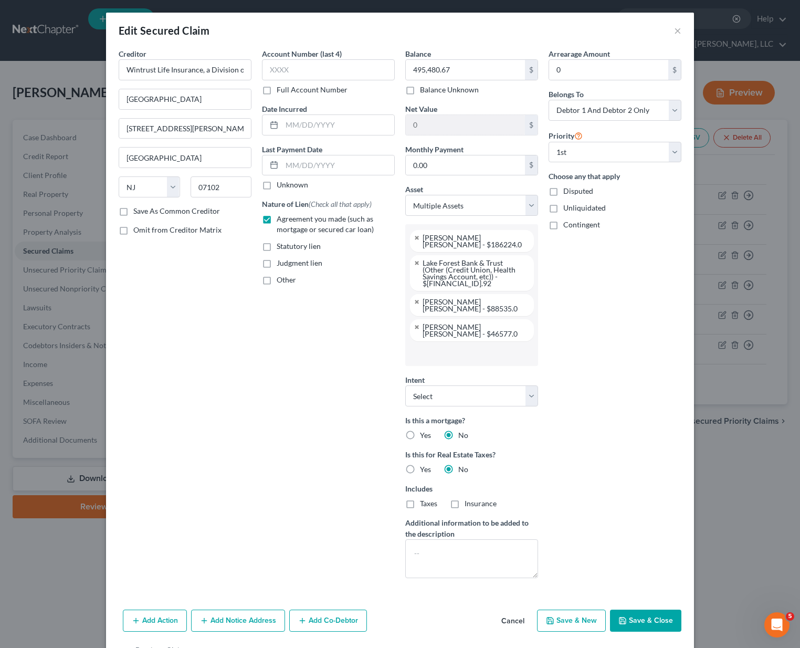
click at [645, 610] on button "Save & Close" at bounding box center [645, 621] width 71 height 22
select select
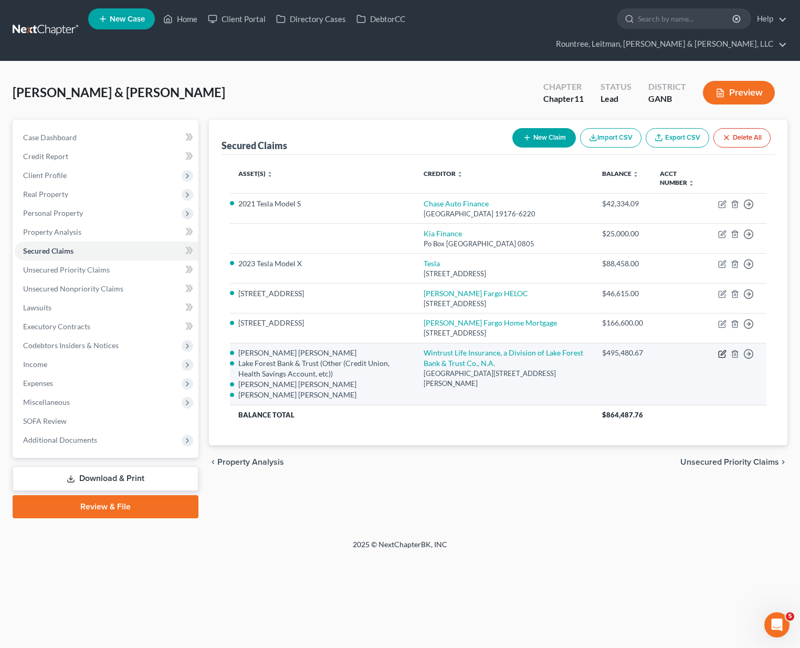
click at [724, 350] on icon "button" at bounding box center [722, 354] width 8 height 8
select select "33"
select select "2"
select select "0"
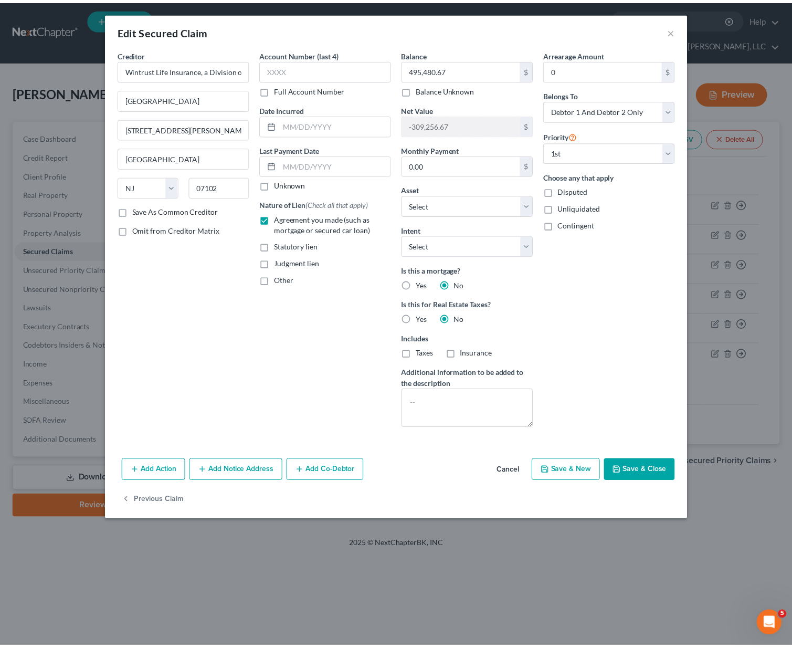
scroll to position [265, 0]
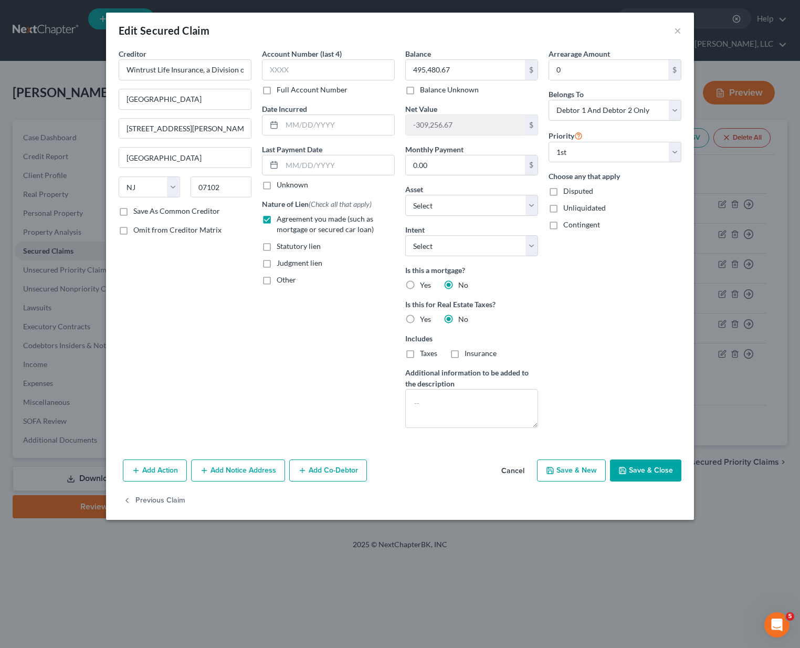
select select "2807423"
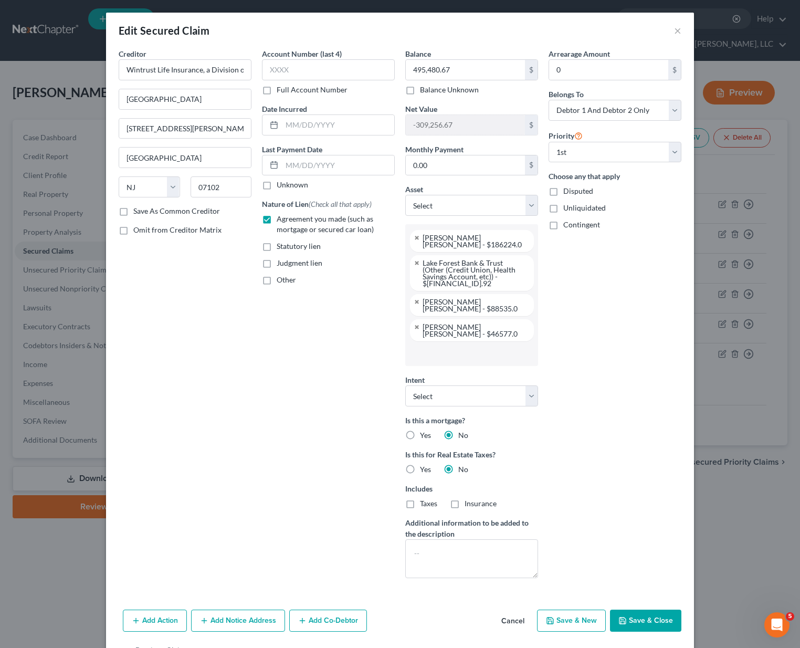
click at [643, 610] on button "Save & Close" at bounding box center [645, 621] width 71 height 22
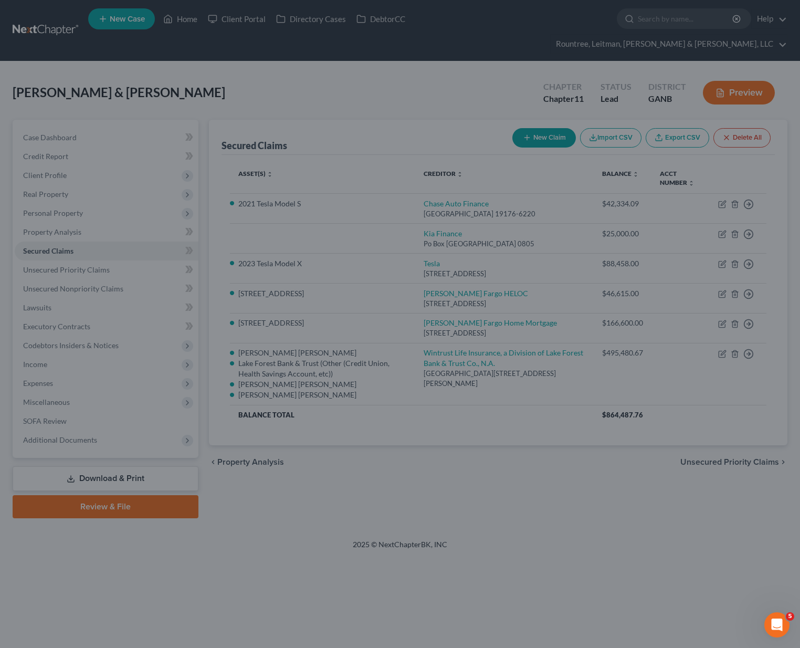
select select "13"
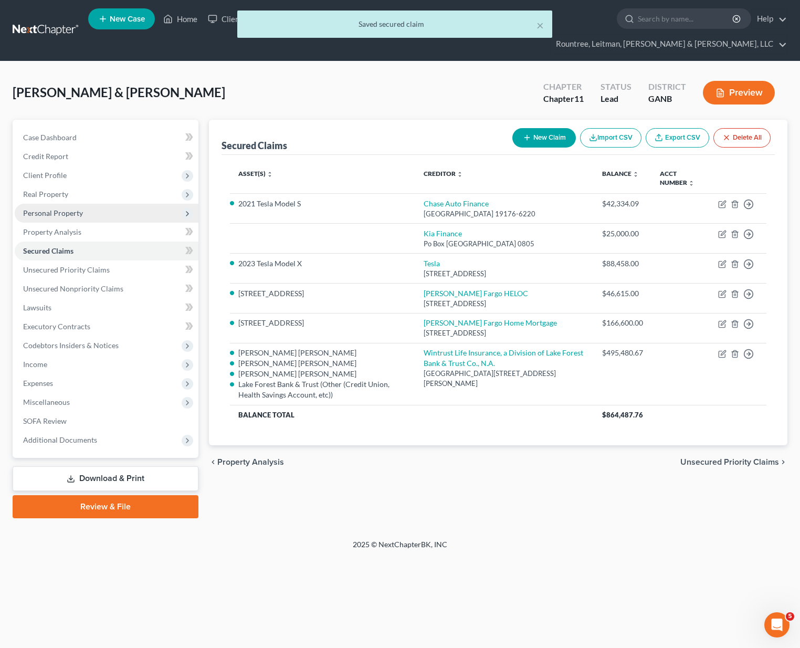
click at [69, 208] on span "Personal Property" at bounding box center [53, 212] width 60 height 9
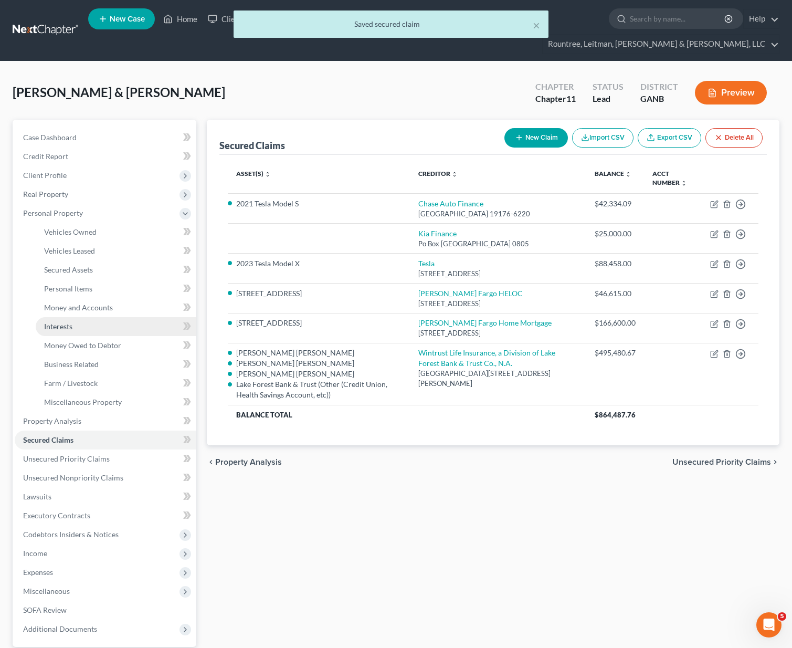
click at [60, 322] on span "Interests" at bounding box center [58, 326] width 28 height 9
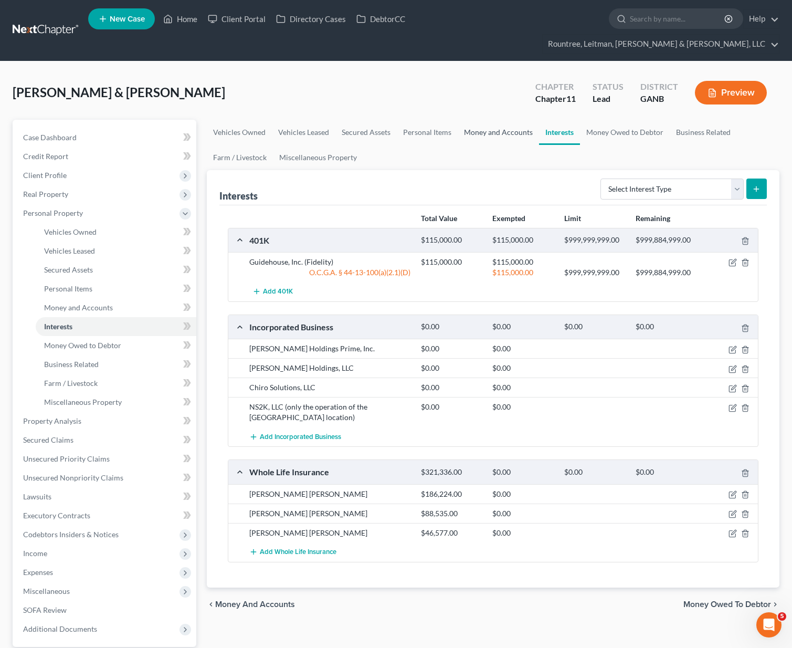
click at [480, 120] on link "Money and Accounts" at bounding box center [498, 132] width 81 height 25
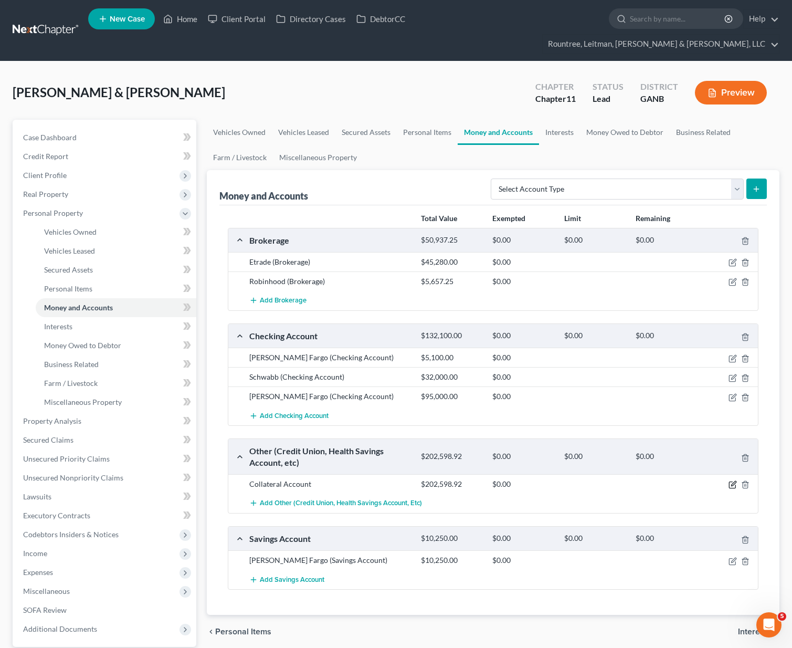
click at [733, 480] on icon "button" at bounding box center [733, 484] width 8 height 8
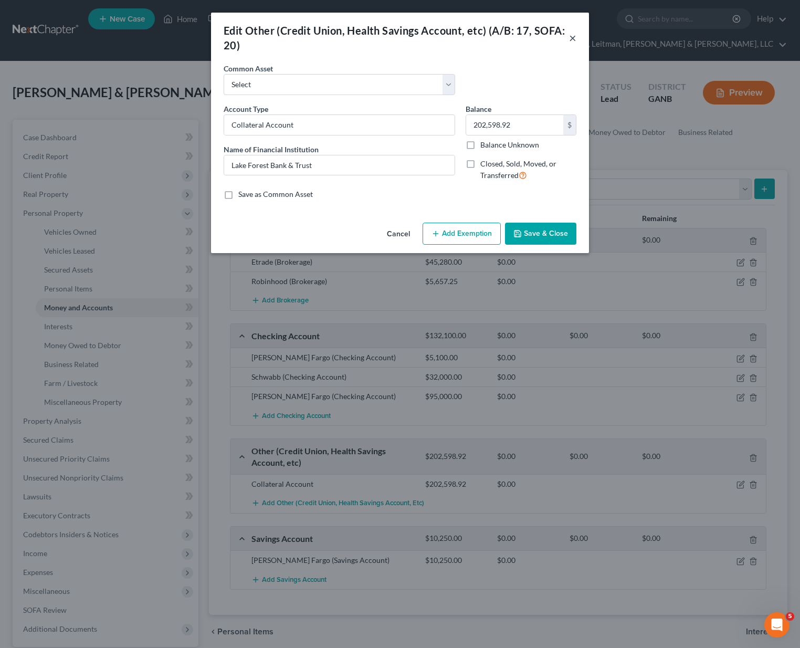
click at [570, 39] on button "×" at bounding box center [572, 38] width 7 height 13
